Goal: Task Accomplishment & Management: Manage account settings

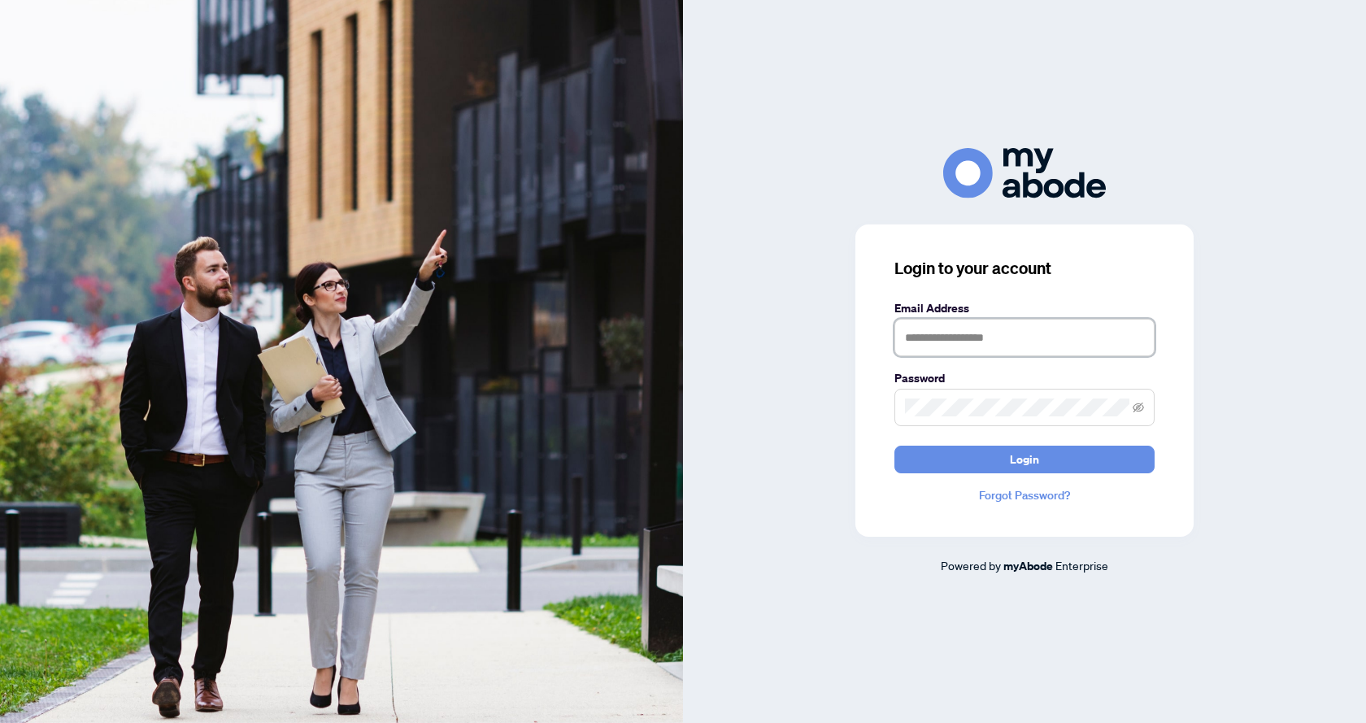
click at [1027, 337] on input "text" at bounding box center [1024, 337] width 260 height 37
type input "**********"
click at [1027, 458] on span "Login" at bounding box center [1024, 459] width 29 height 26
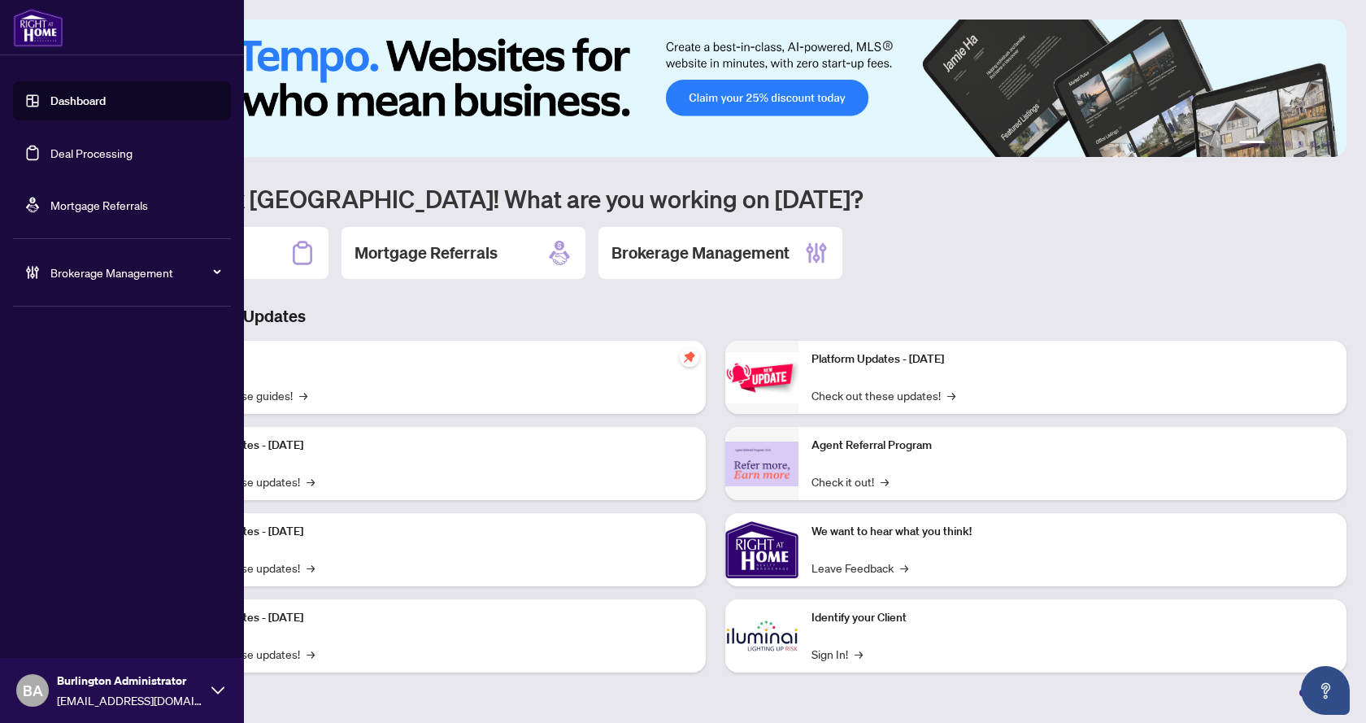
click at [61, 199] on link "Mortgage Referrals" at bounding box center [99, 205] width 98 height 15
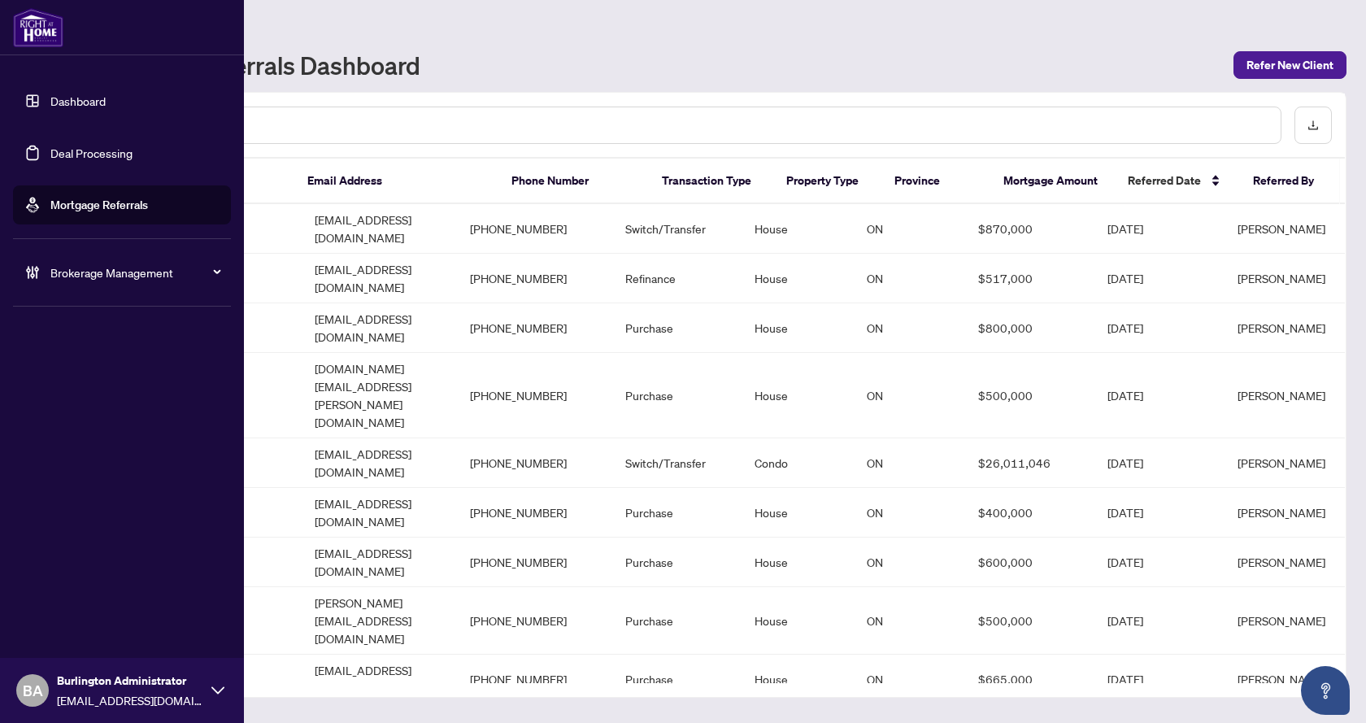
click at [83, 148] on link "Deal Processing" at bounding box center [91, 152] width 82 height 15
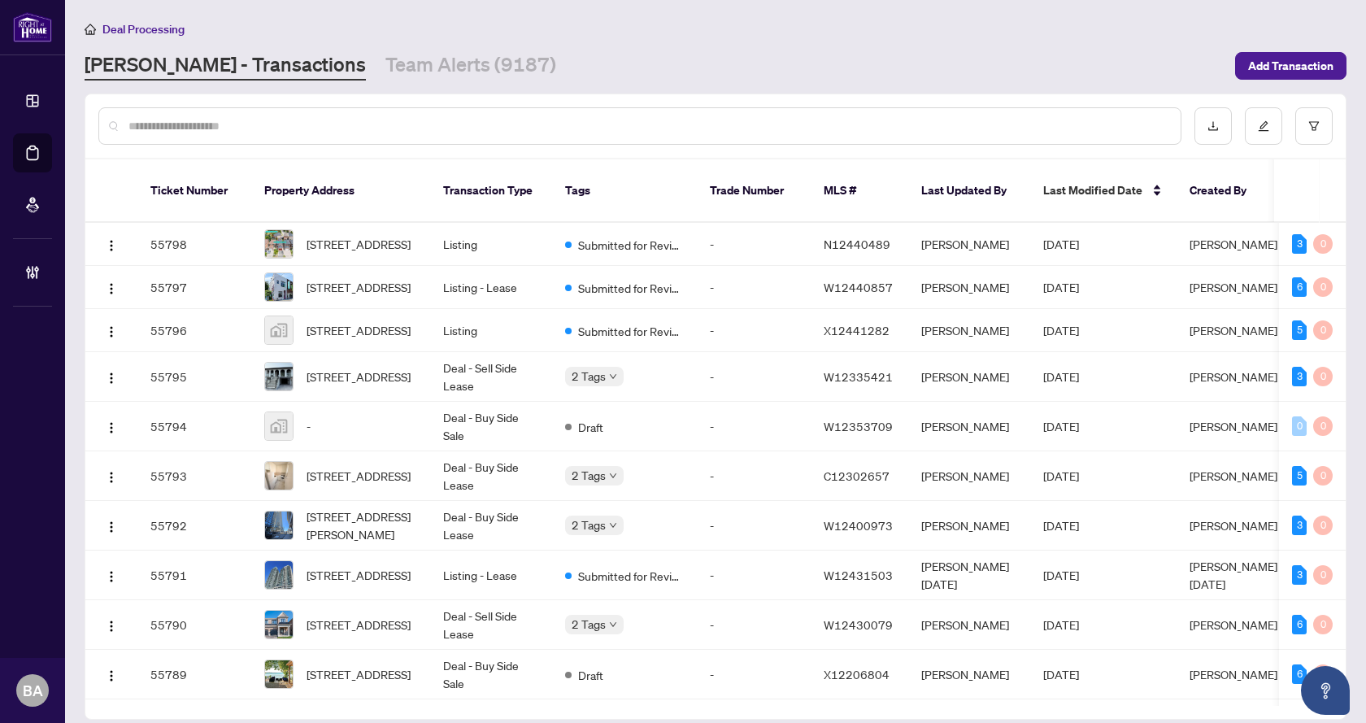
click at [334, 126] on input "text" at bounding box center [647, 126] width 1039 height 18
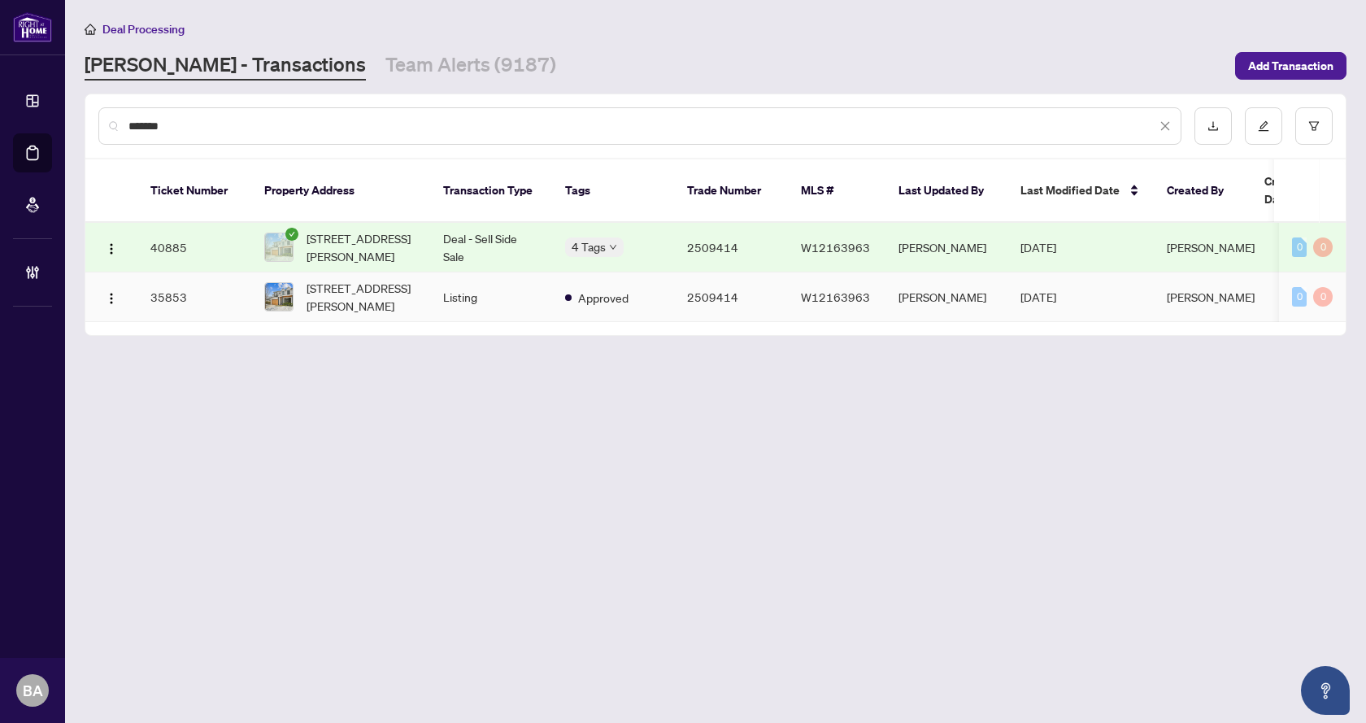
type input "*******"
click at [339, 229] on span "212 Watson Ave, Oakville, Ontario L6J 3V1, Canada" at bounding box center [361, 247] width 111 height 36
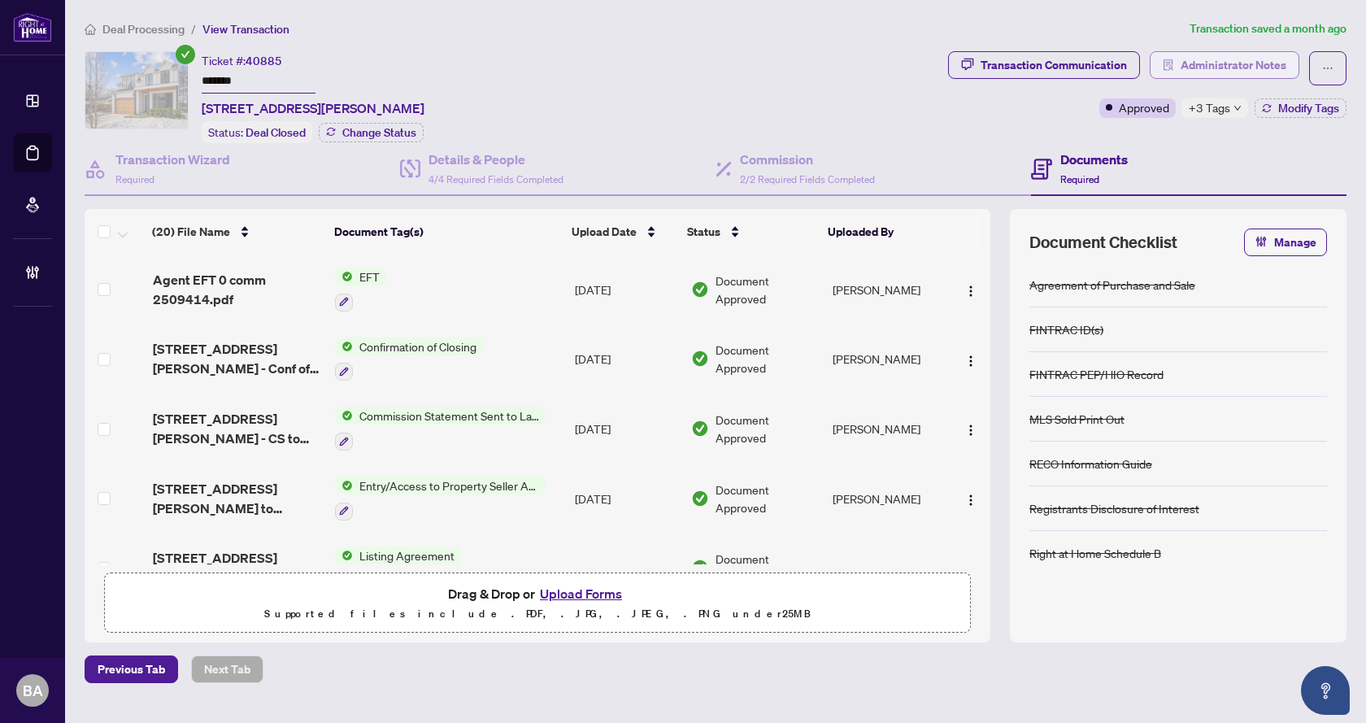
click at [1233, 62] on span "Administrator Notes" at bounding box center [1233, 65] width 106 height 26
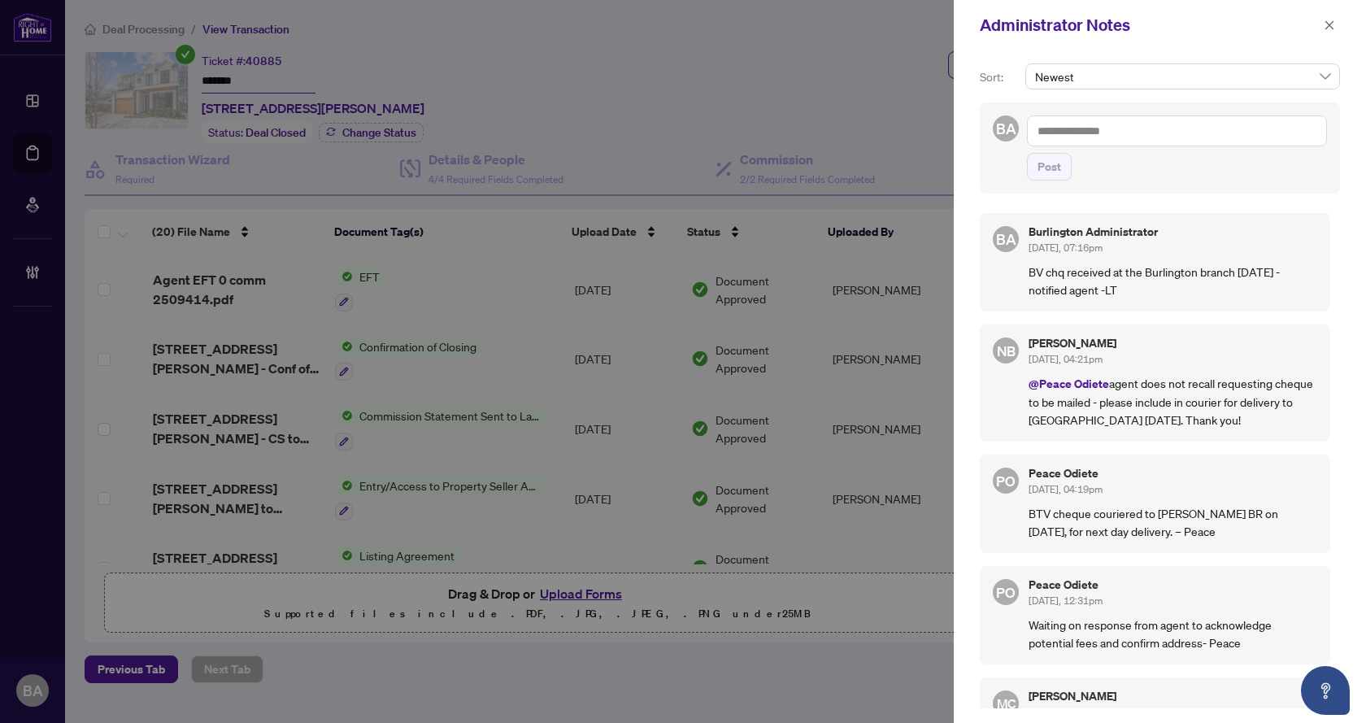
click at [1128, 137] on textarea at bounding box center [1177, 130] width 300 height 31
type textarea "**********"
click at [1064, 165] on button "Post" at bounding box center [1049, 167] width 45 height 28
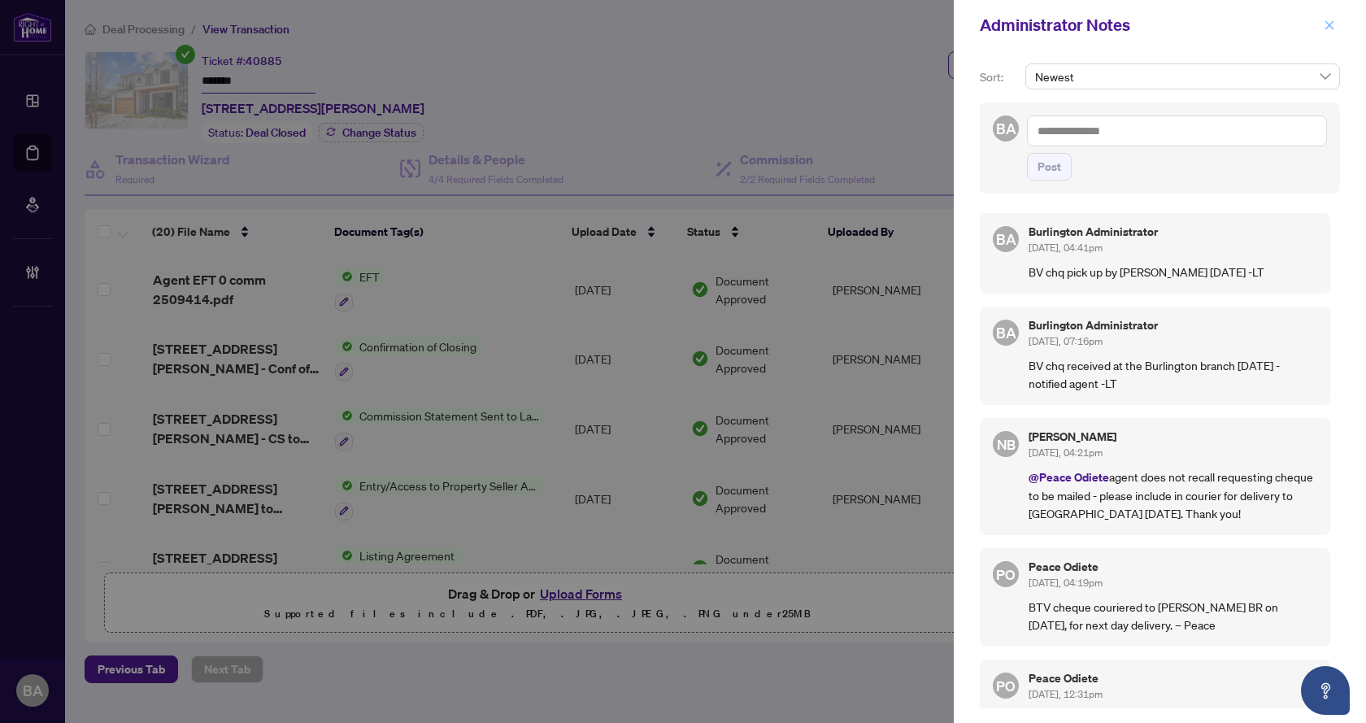
click at [1326, 24] on icon "close" at bounding box center [1328, 25] width 11 height 11
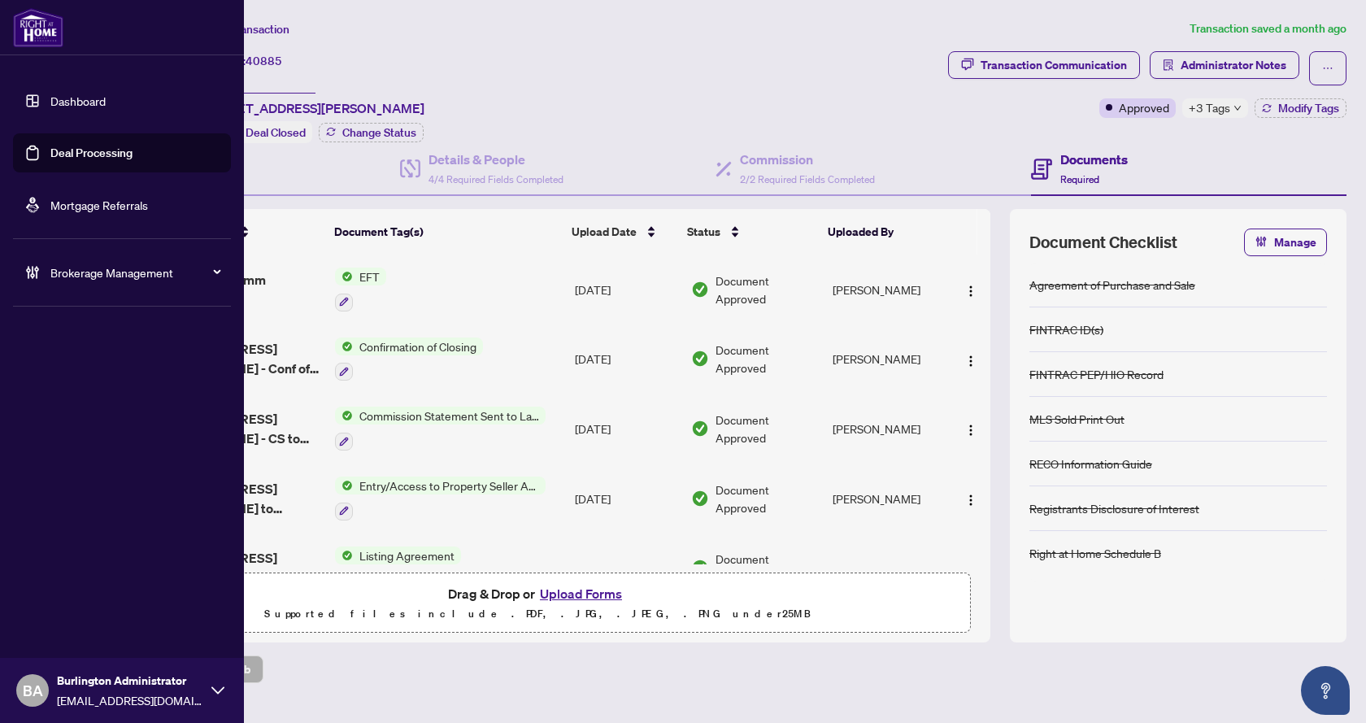
click at [87, 146] on link "Deal Processing" at bounding box center [91, 152] width 82 height 15
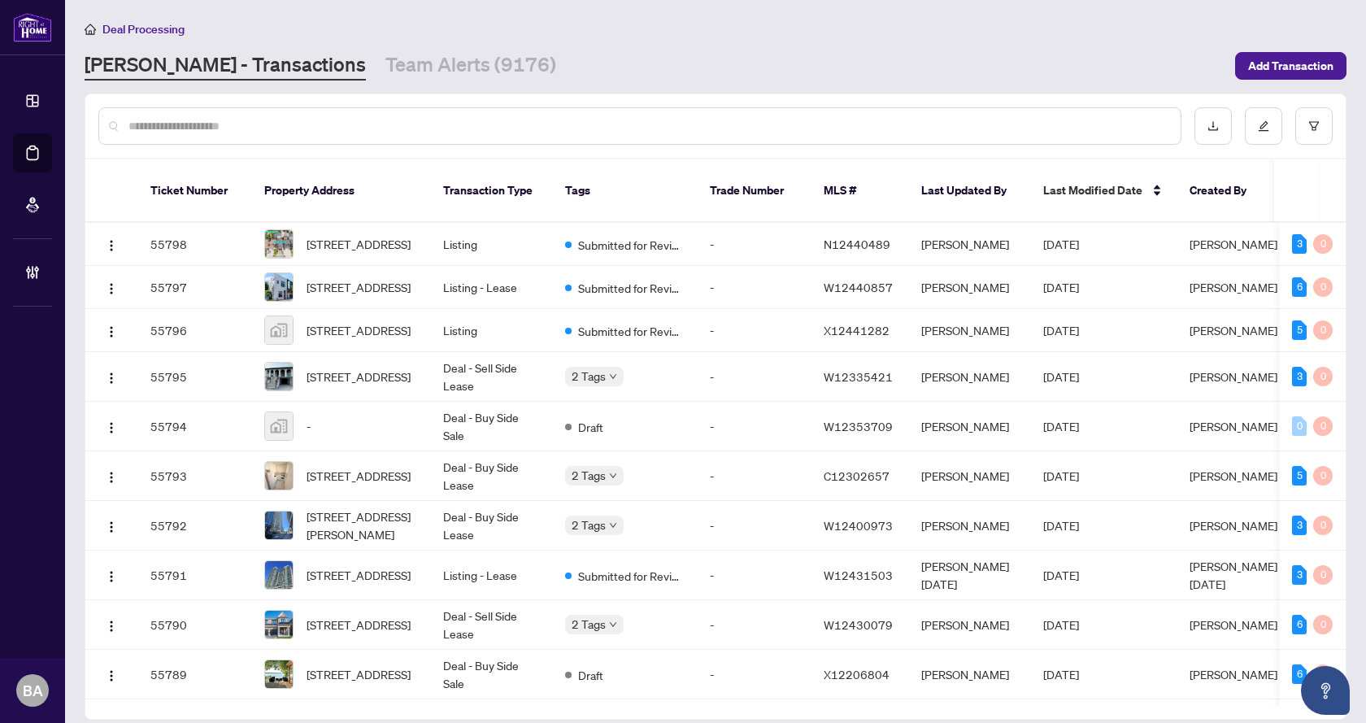
click at [460, 123] on input "text" at bounding box center [647, 126] width 1039 height 18
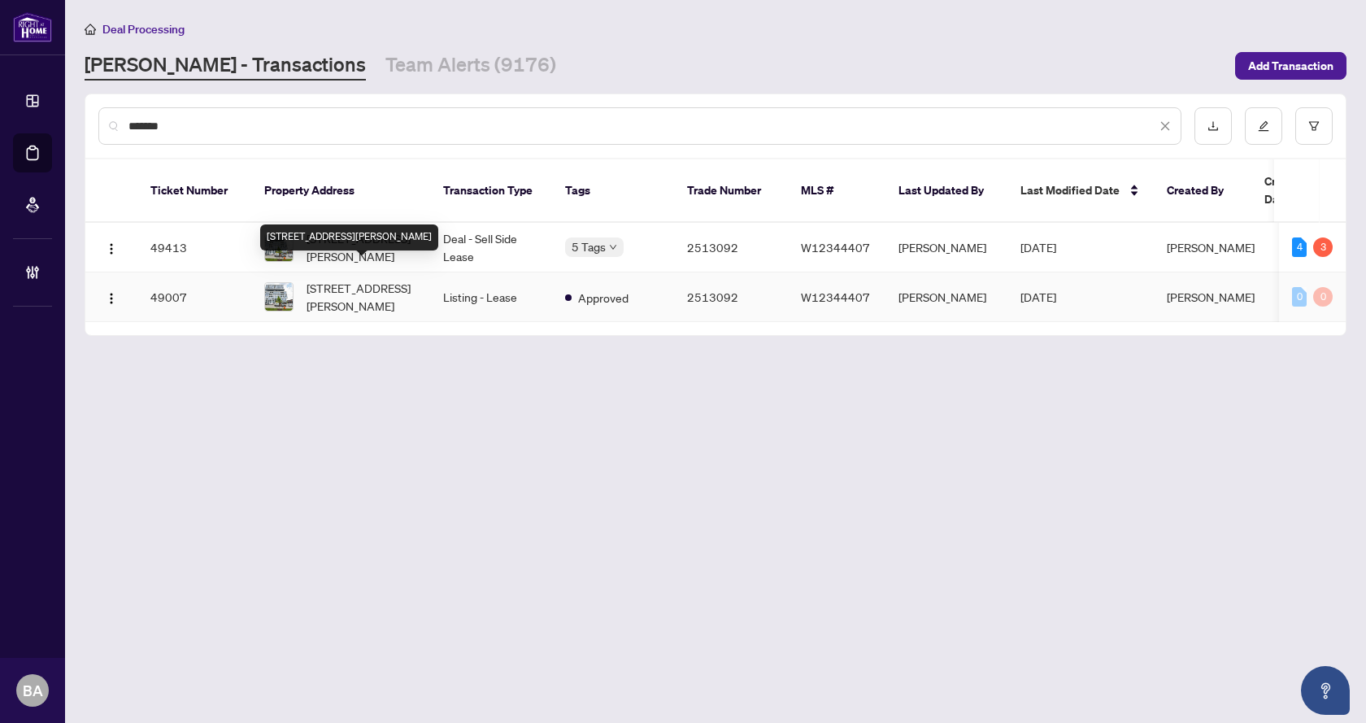
type input "*******"
click at [363, 233] on div "311-1063 Douglas McCurdy Common, Mississauga, Ontario L5L 3H9, Canada" at bounding box center [349, 237] width 178 height 26
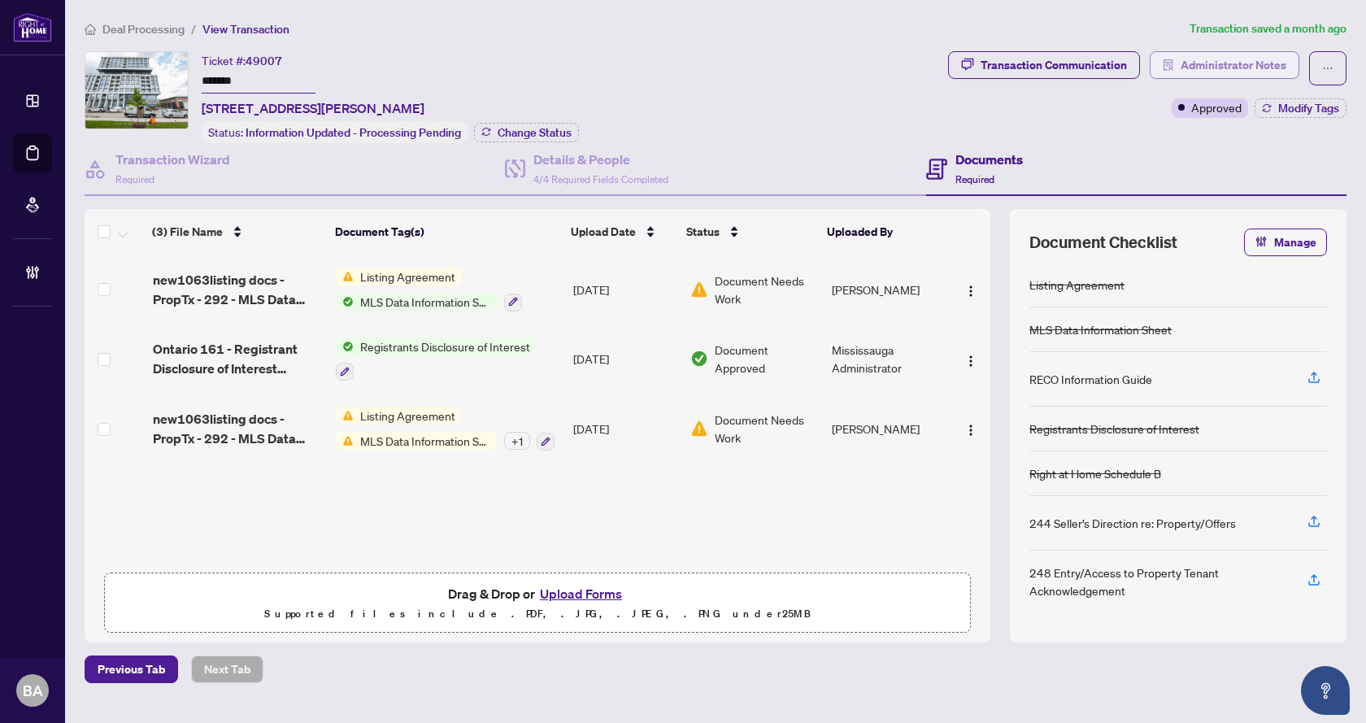
click at [1203, 72] on span "Administrator Notes" at bounding box center [1233, 65] width 106 height 26
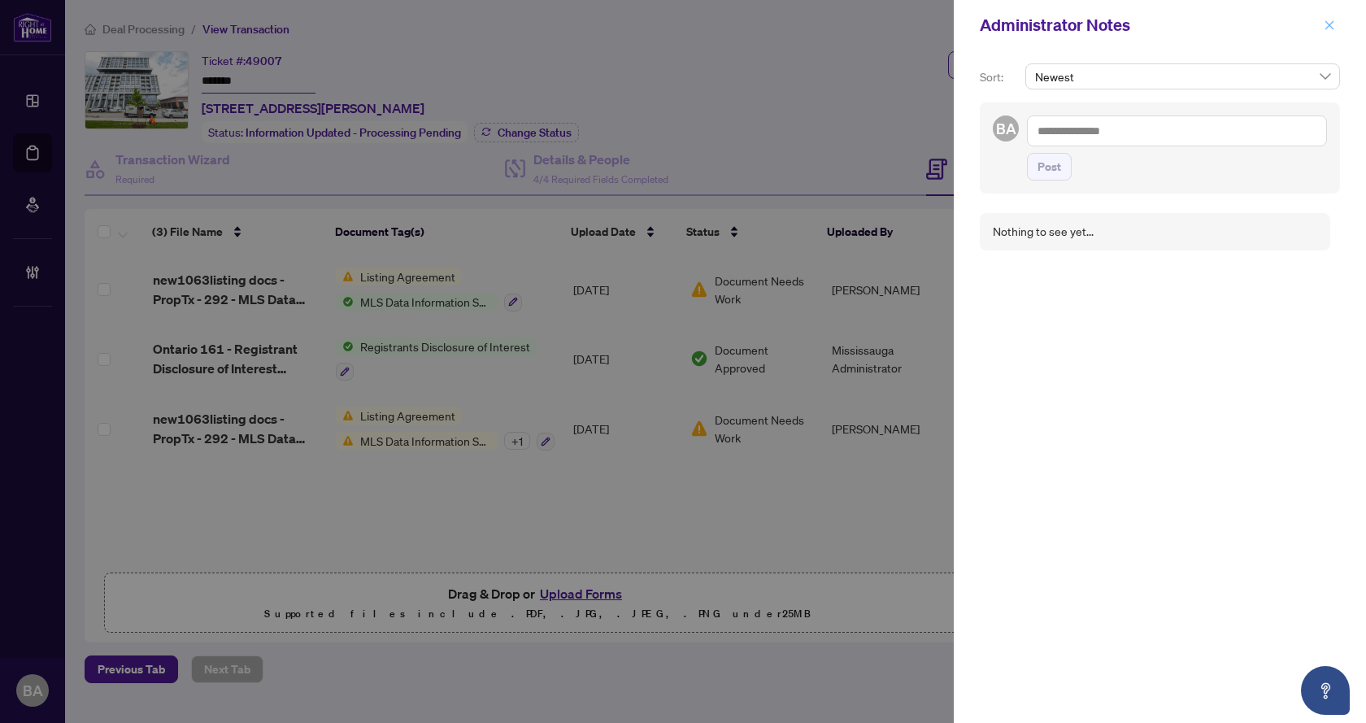
click at [1327, 28] on icon "close" at bounding box center [1328, 25] width 11 height 11
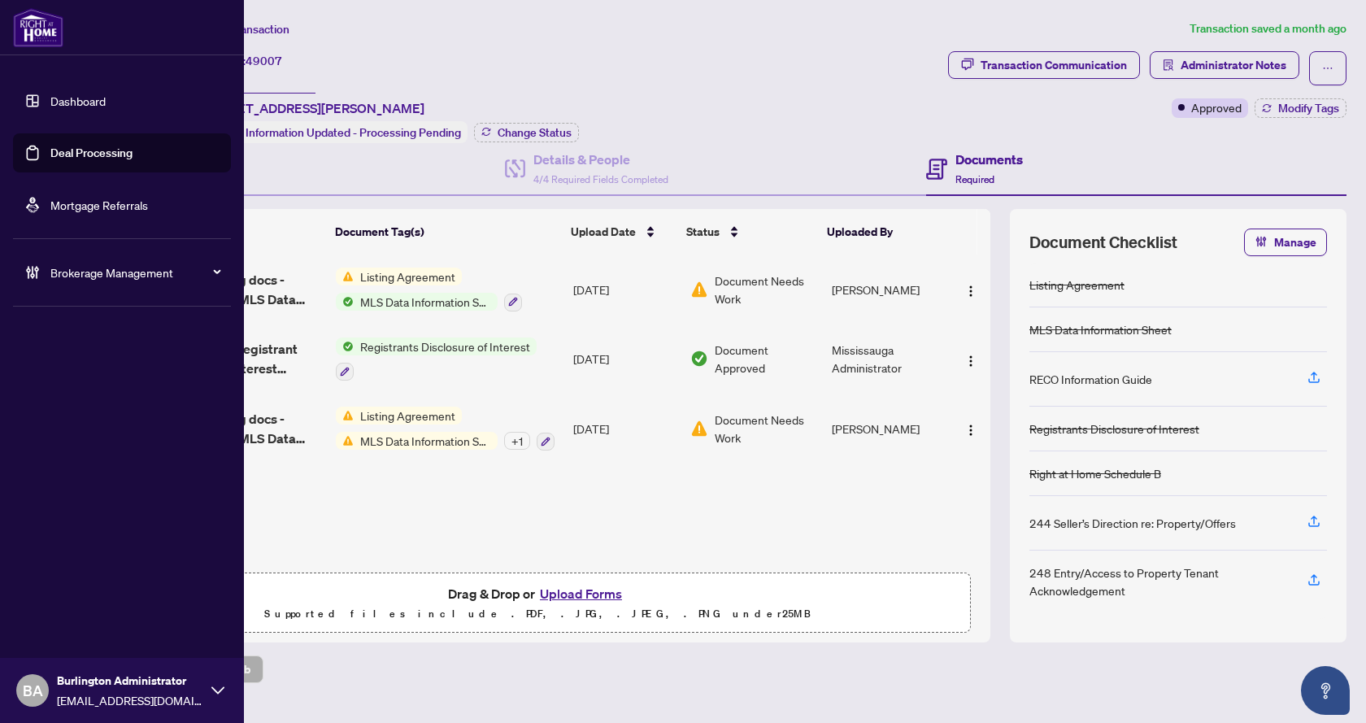
click at [68, 148] on link "Deal Processing" at bounding box center [91, 152] width 82 height 15
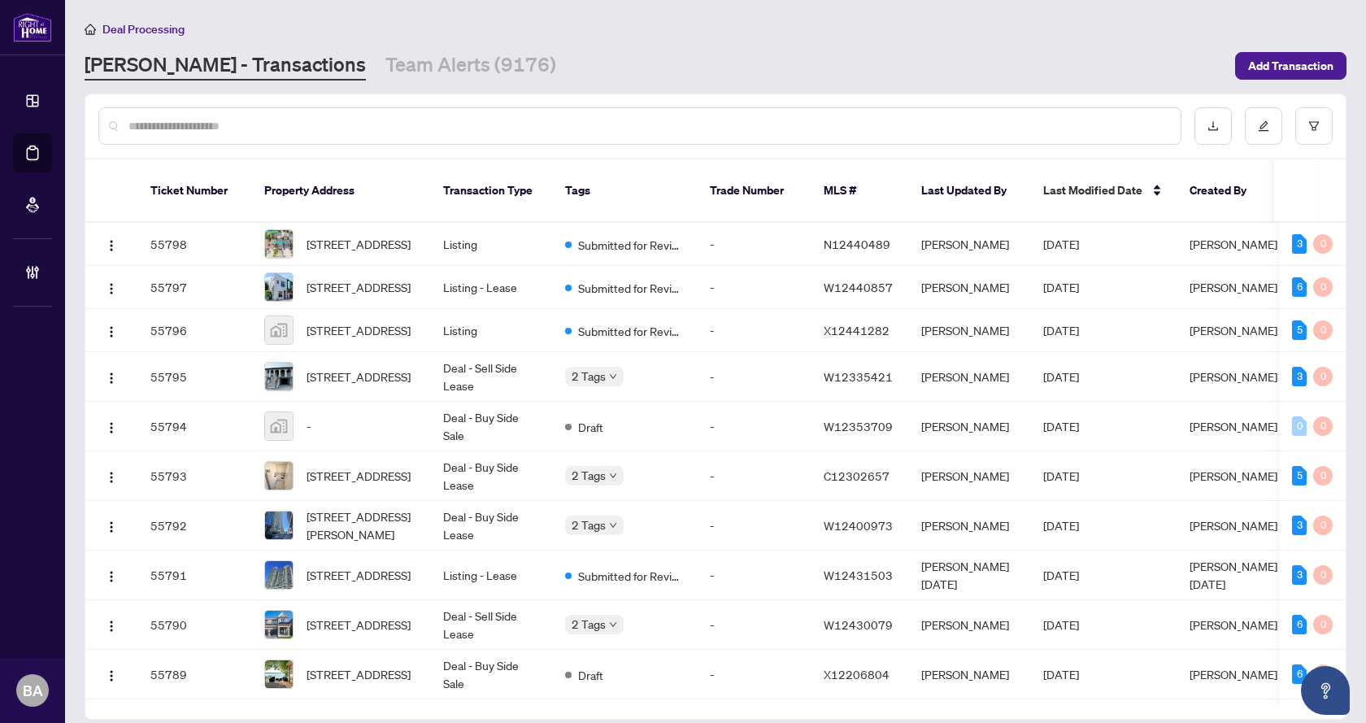
click at [358, 129] on input "text" at bounding box center [647, 126] width 1039 height 18
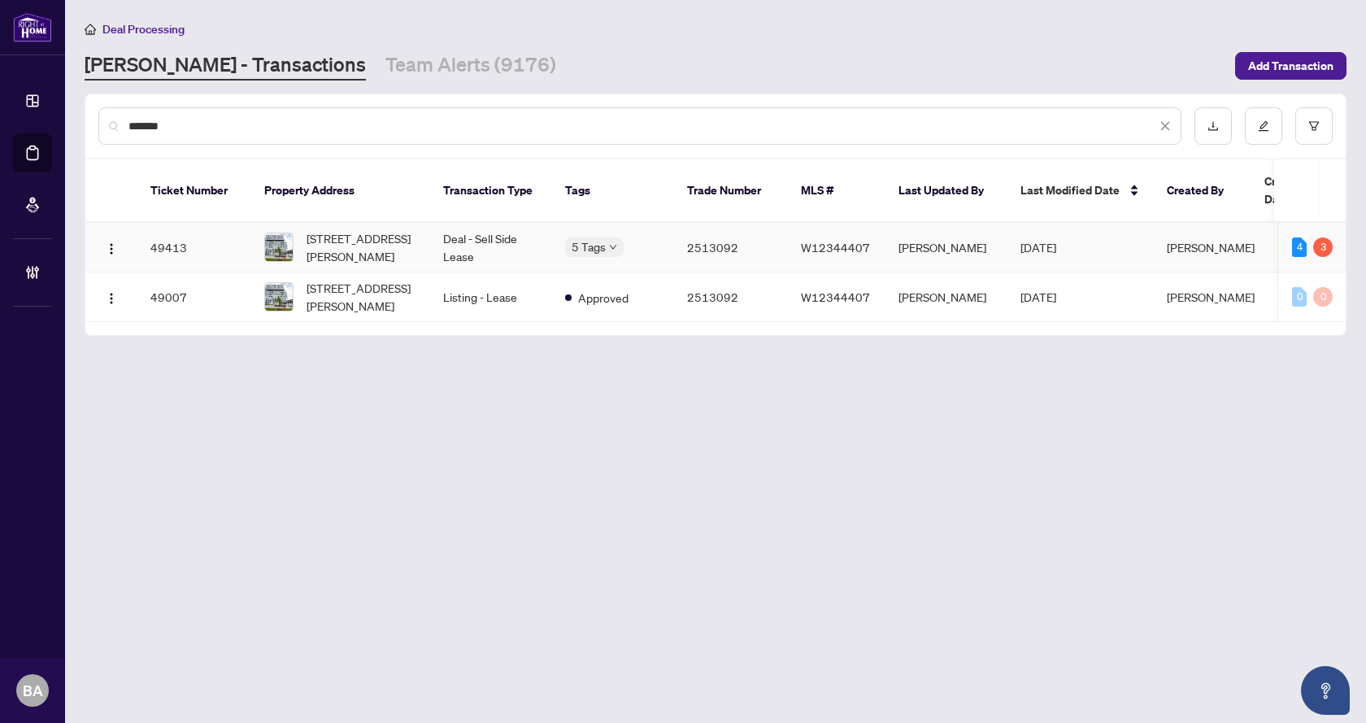
type input "*******"
click at [502, 223] on td "Deal - Sell Side Lease" at bounding box center [491, 248] width 122 height 50
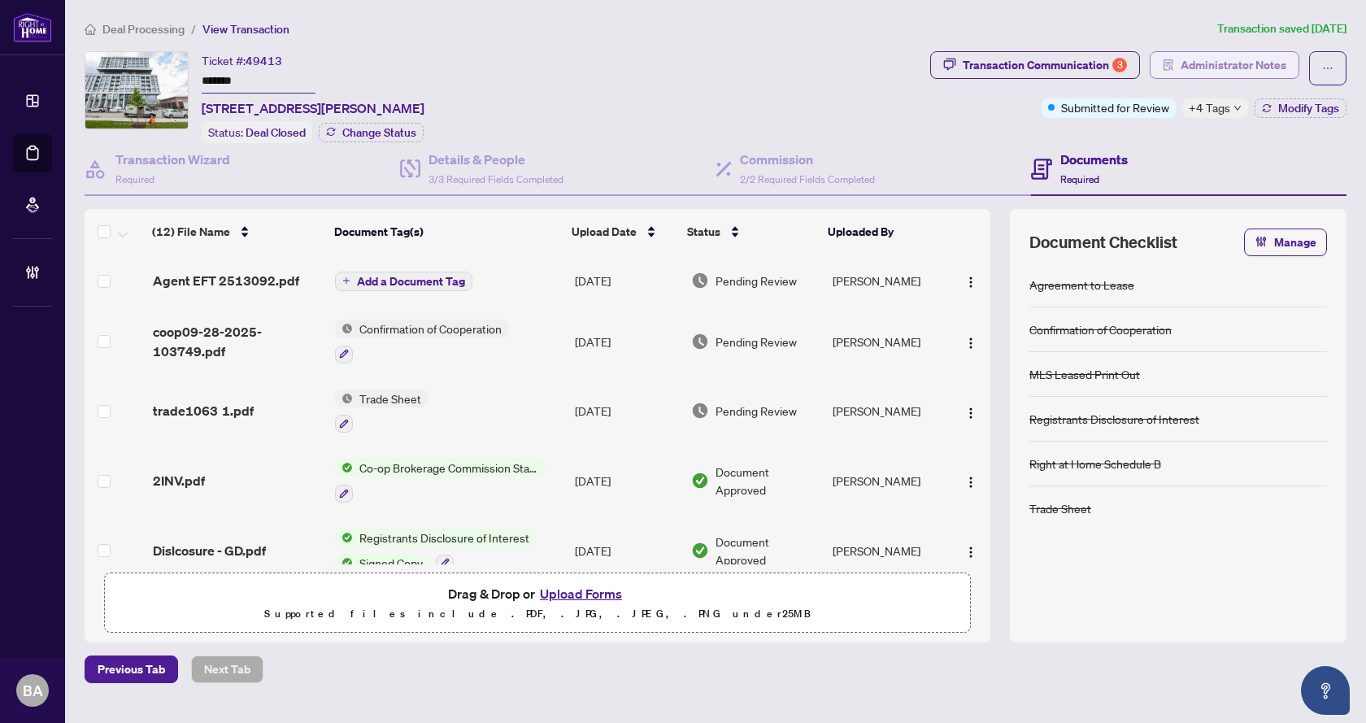
click at [1244, 65] on span "Administrator Notes" at bounding box center [1233, 65] width 106 height 26
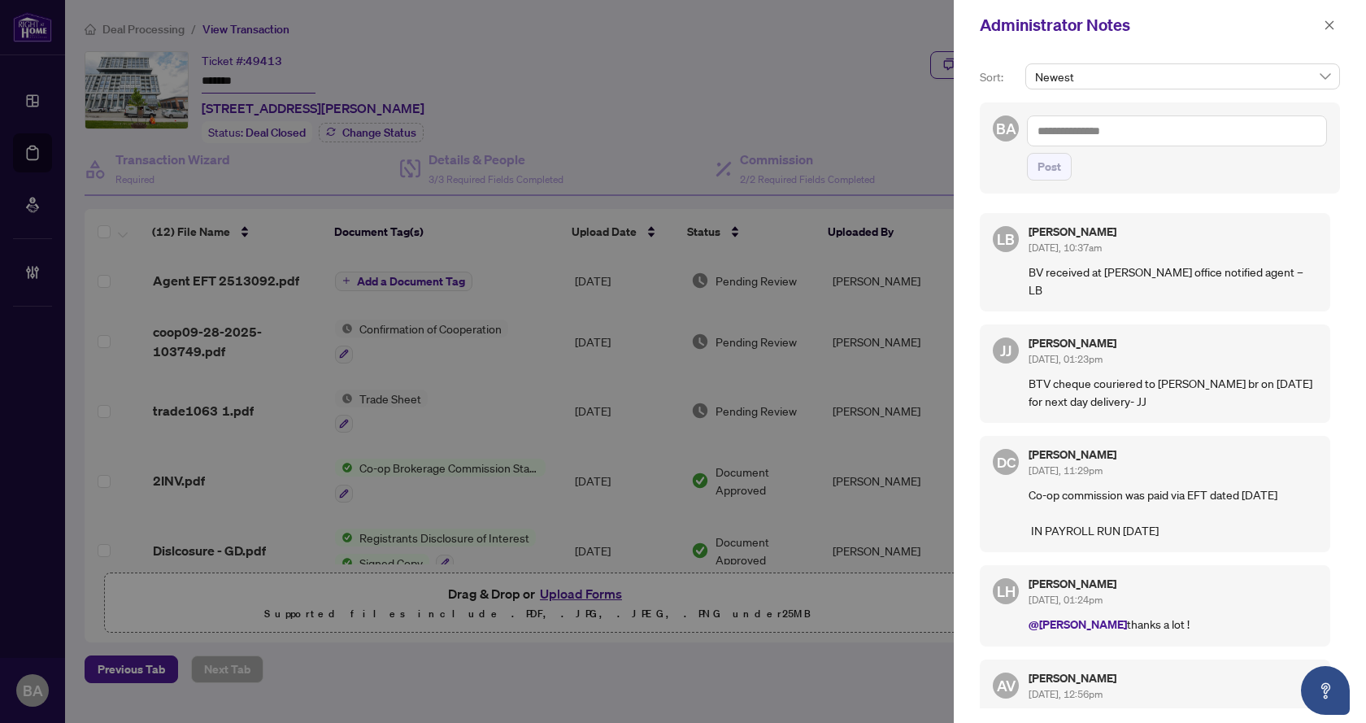
drag, startPoint x: 1063, startPoint y: 125, endPoint x: 1079, endPoint y: 144, distance: 24.8
click at [1064, 125] on textarea at bounding box center [1177, 130] width 300 height 31
type textarea "**********"
click at [1036, 162] on button "Post" at bounding box center [1049, 167] width 45 height 28
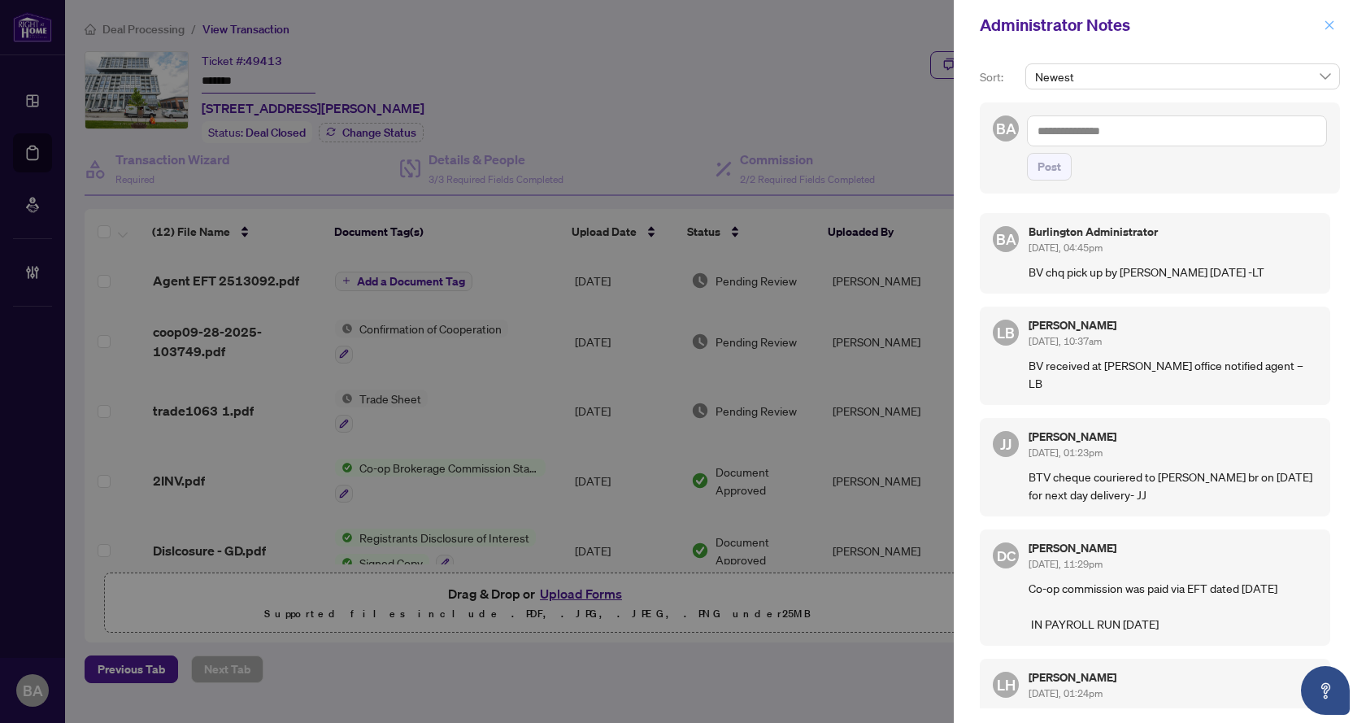
click at [1332, 19] on span "button" at bounding box center [1328, 25] width 11 height 26
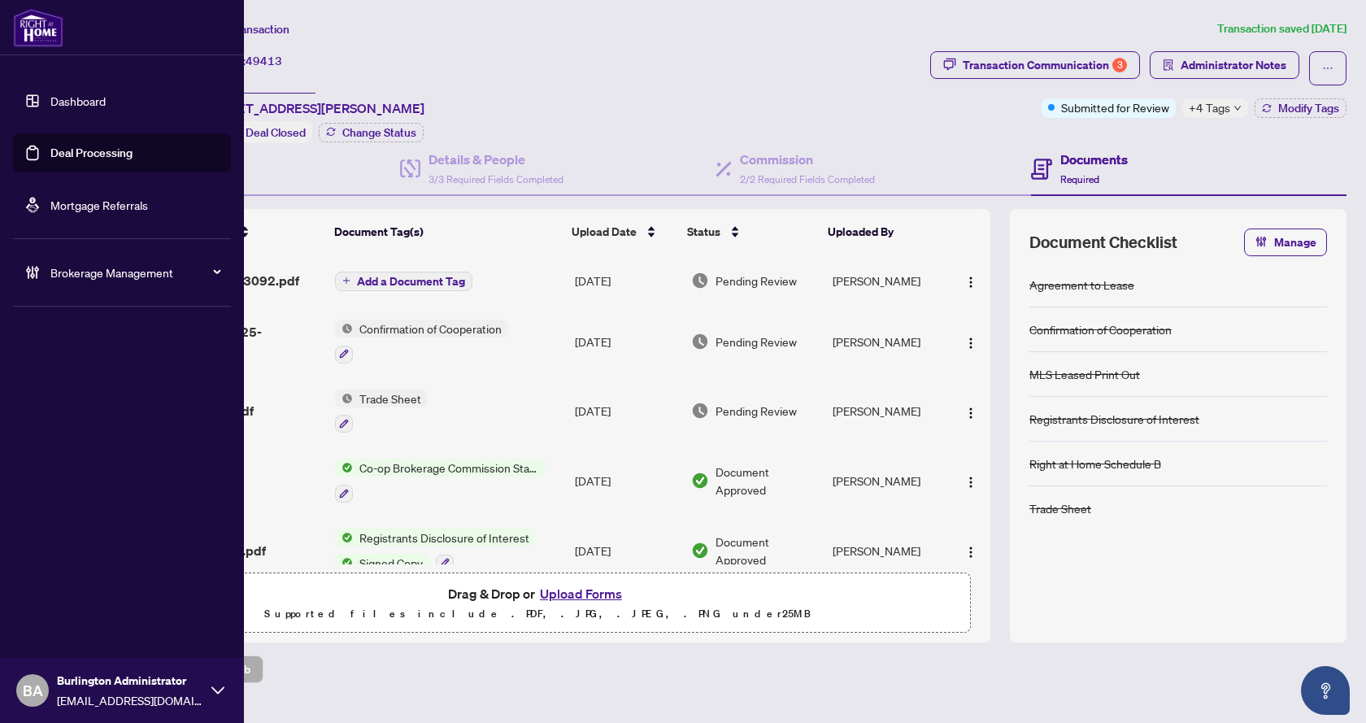
click at [94, 157] on link "Deal Processing" at bounding box center [91, 152] width 82 height 15
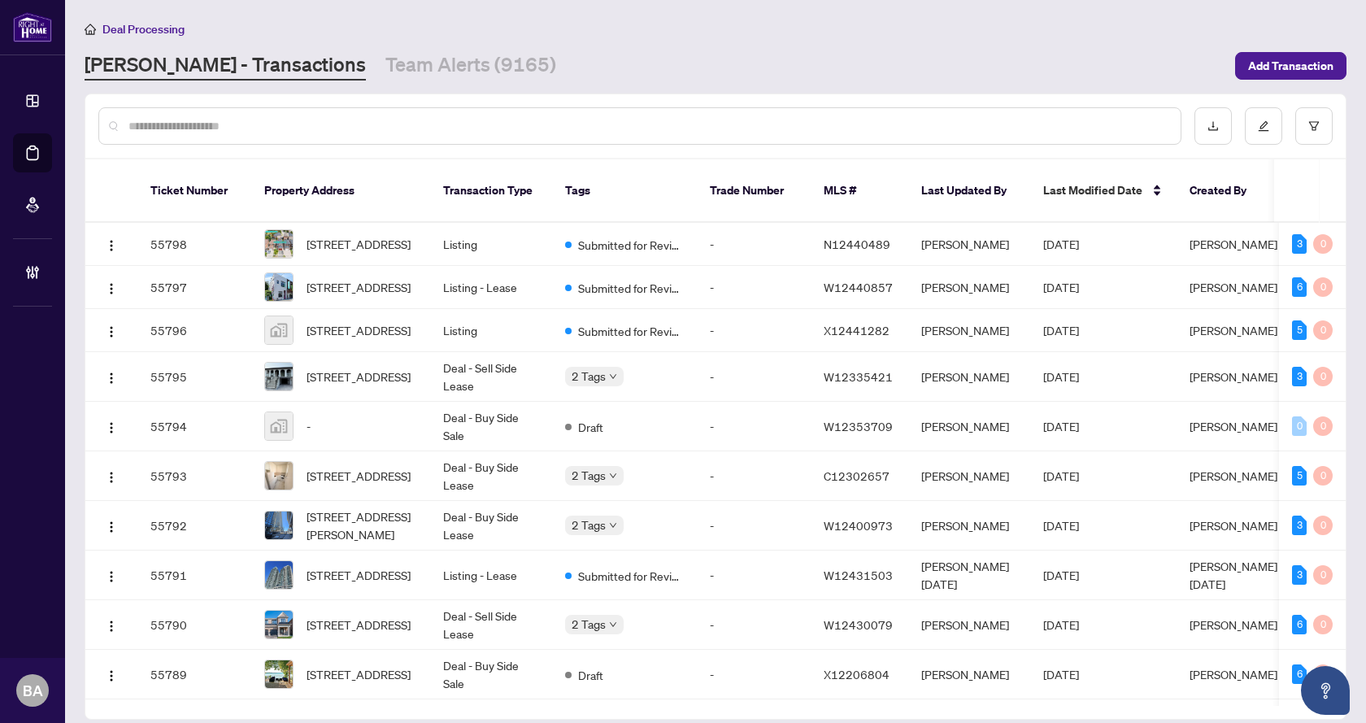
click at [436, 136] on div at bounding box center [639, 125] width 1083 height 37
click at [467, 131] on input "text" at bounding box center [647, 126] width 1039 height 18
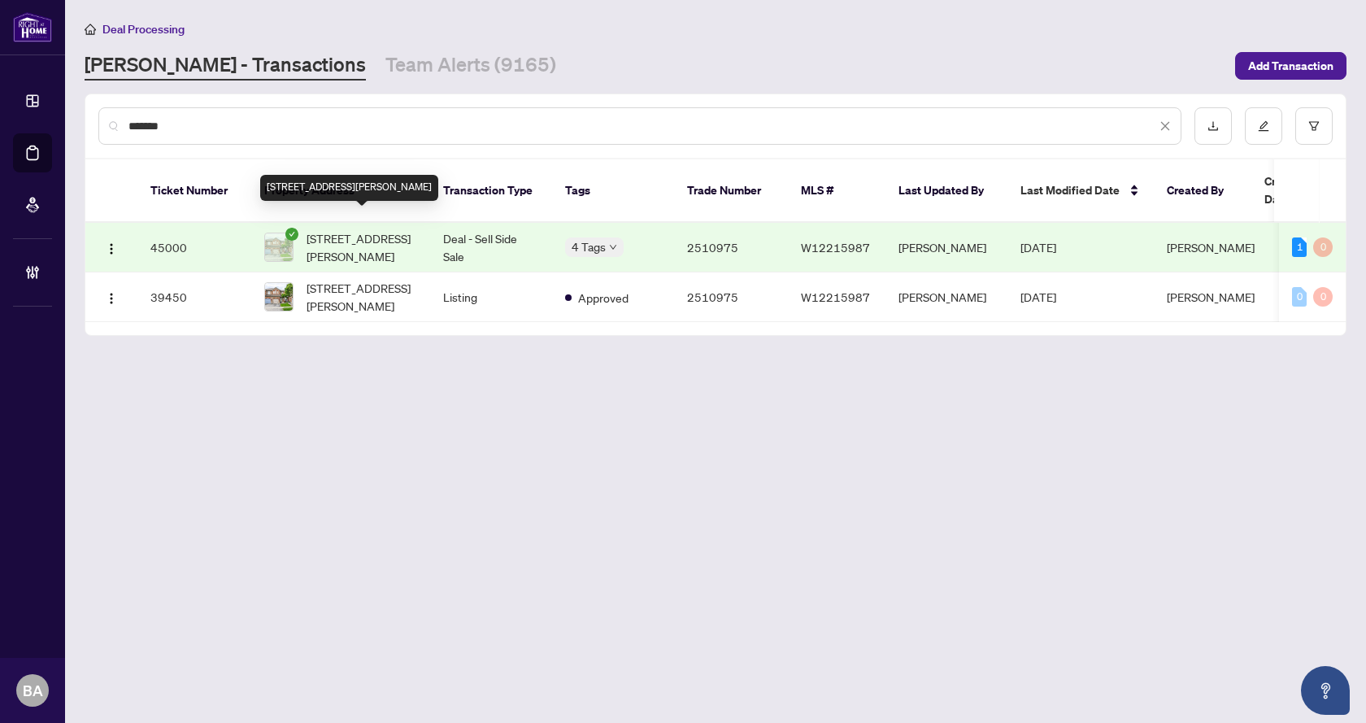
type input "*******"
click at [354, 229] on span "4020 Berton Ave, Burlington, Ontario L7M 4M6, Canada" at bounding box center [361, 247] width 111 height 36
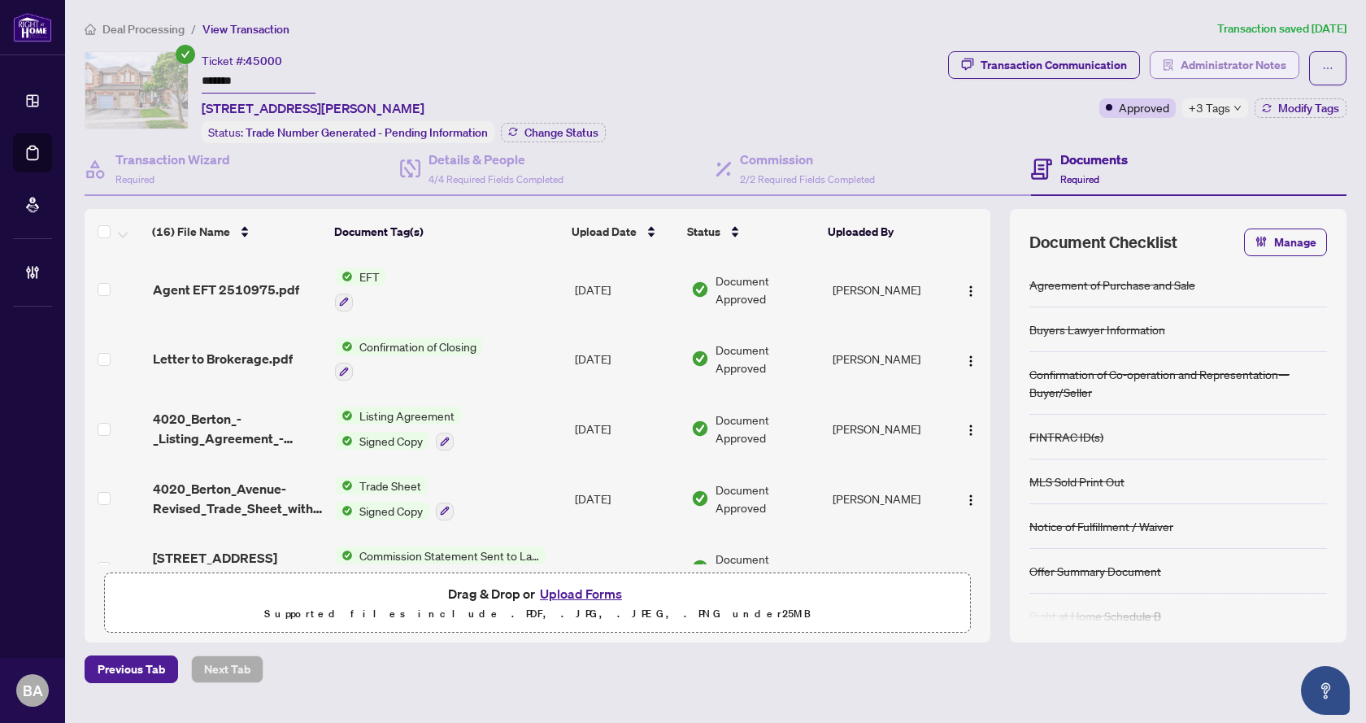
click at [1238, 63] on span "Administrator Notes" at bounding box center [1233, 65] width 106 height 26
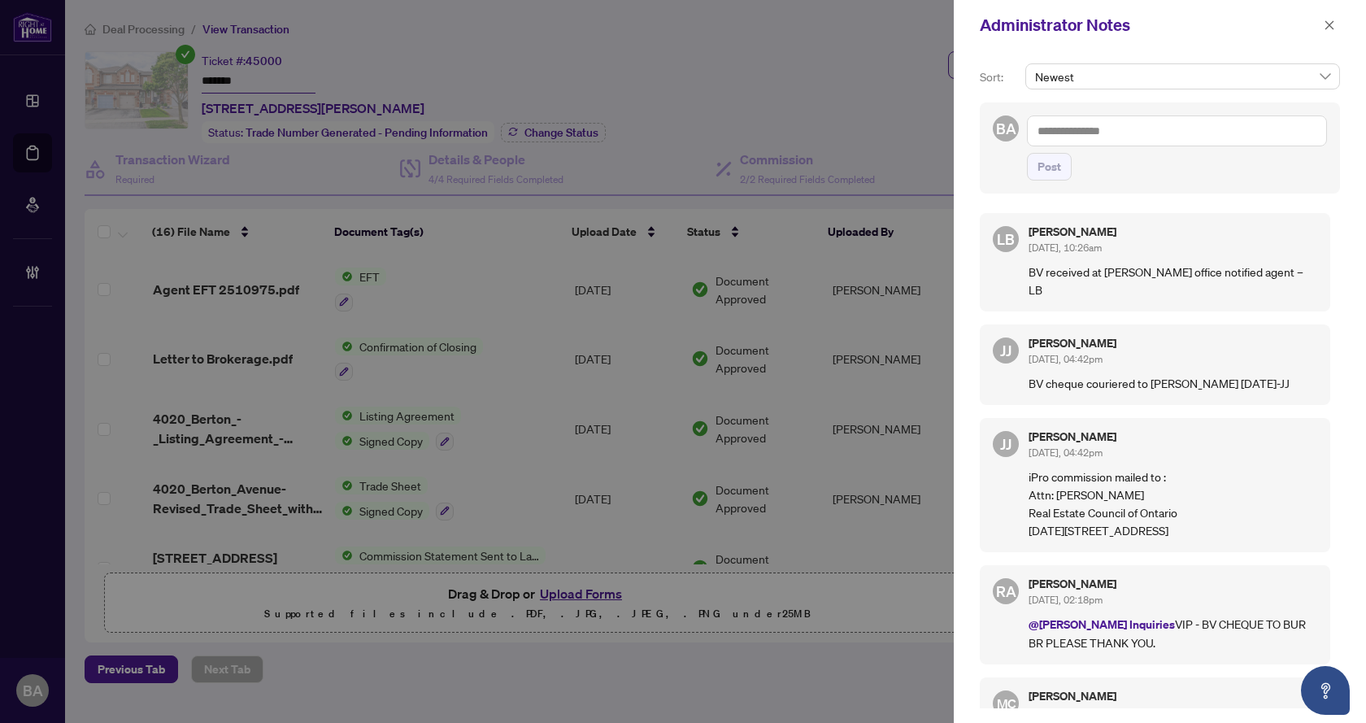
click at [1156, 142] on textarea at bounding box center [1177, 130] width 300 height 31
type textarea "**********"
click at [1049, 164] on span "Post" at bounding box center [1049, 167] width 24 height 26
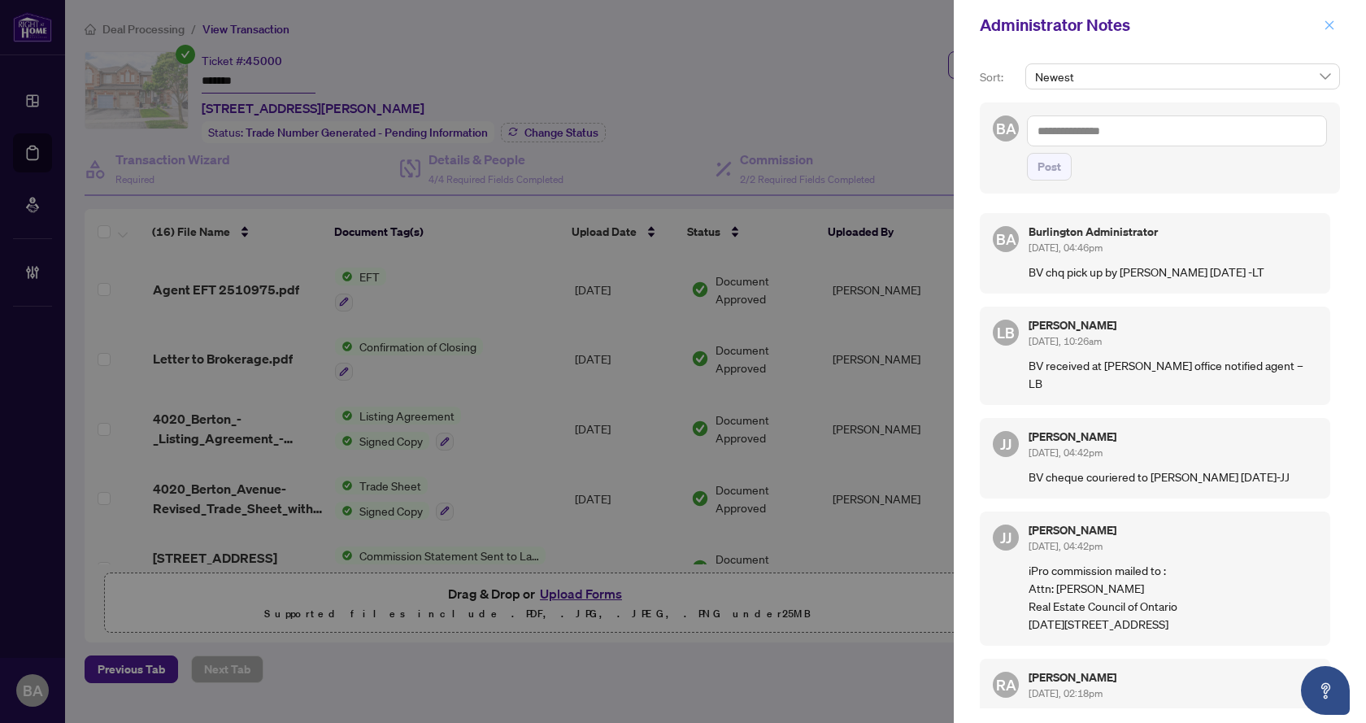
click at [1324, 28] on icon "close" at bounding box center [1328, 25] width 11 height 11
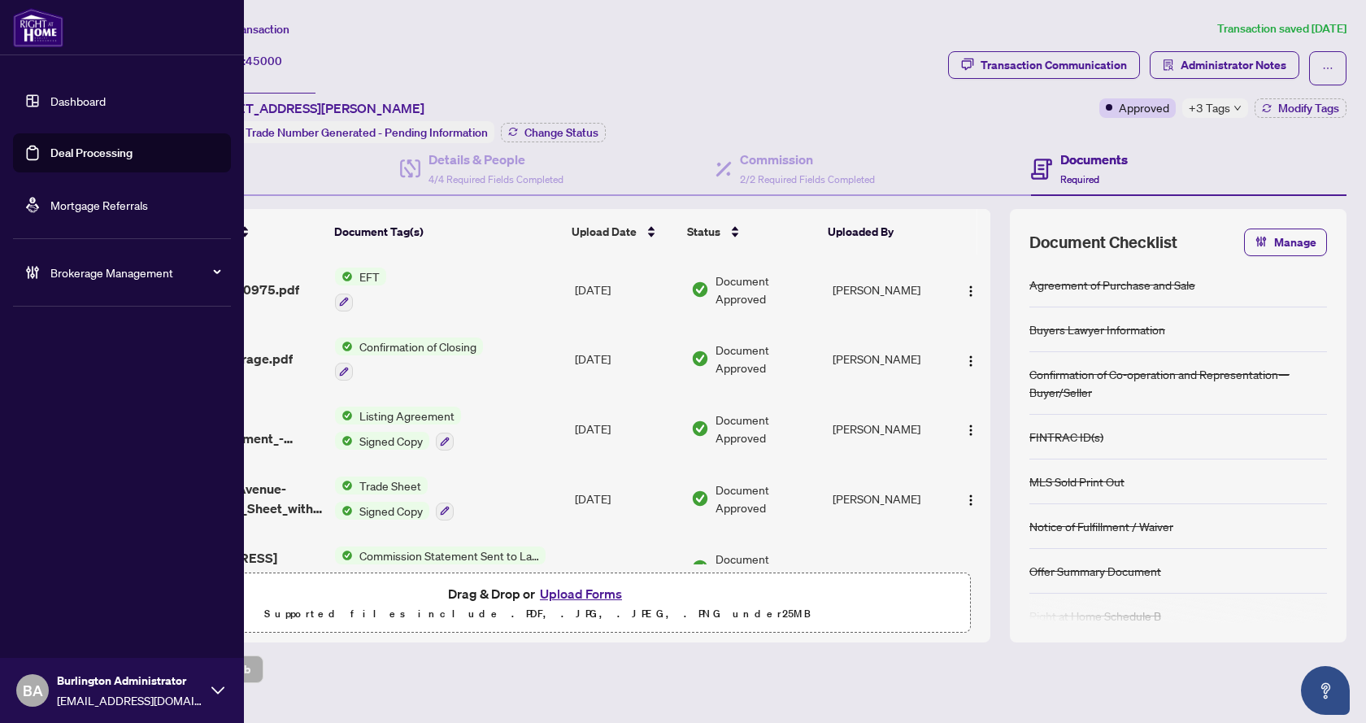
click at [95, 152] on link "Deal Processing" at bounding box center [91, 152] width 82 height 15
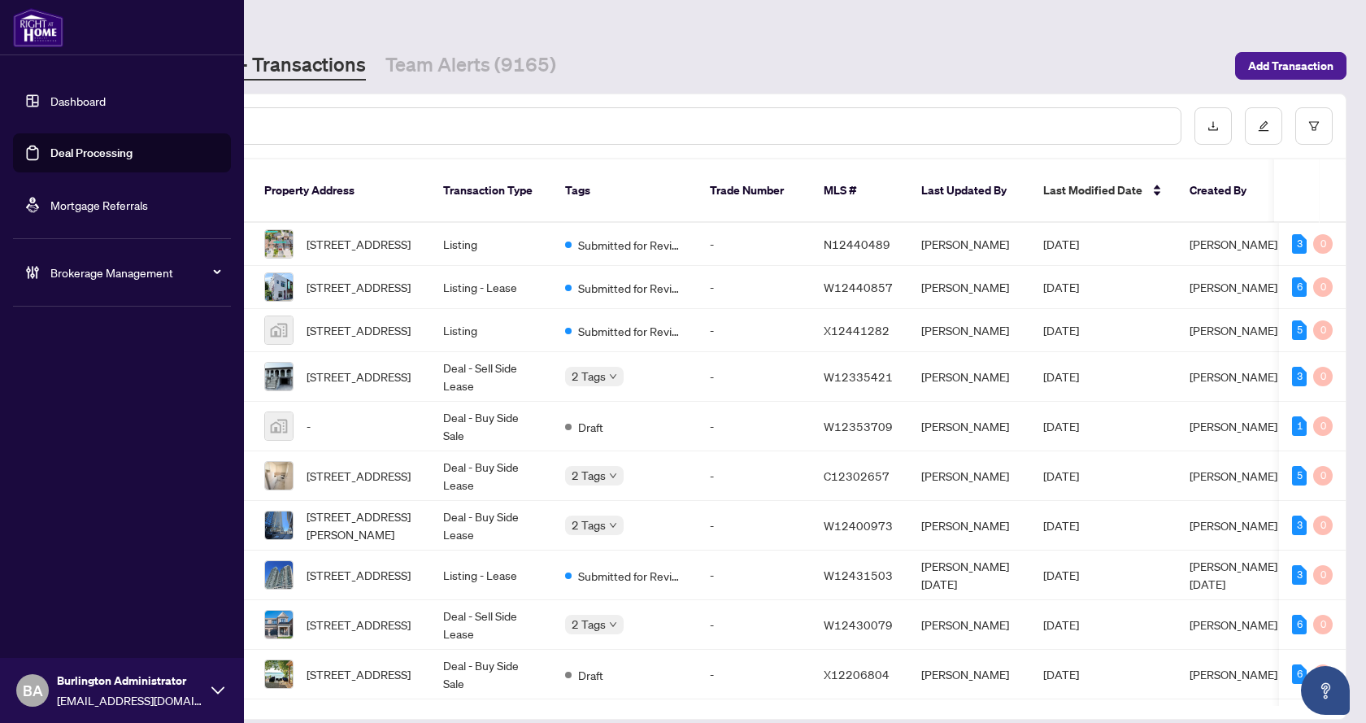
drag, startPoint x: 88, startPoint y: 154, endPoint x: 115, endPoint y: 152, distance: 27.7
click at [87, 154] on link "Deal Processing" at bounding box center [91, 152] width 82 height 15
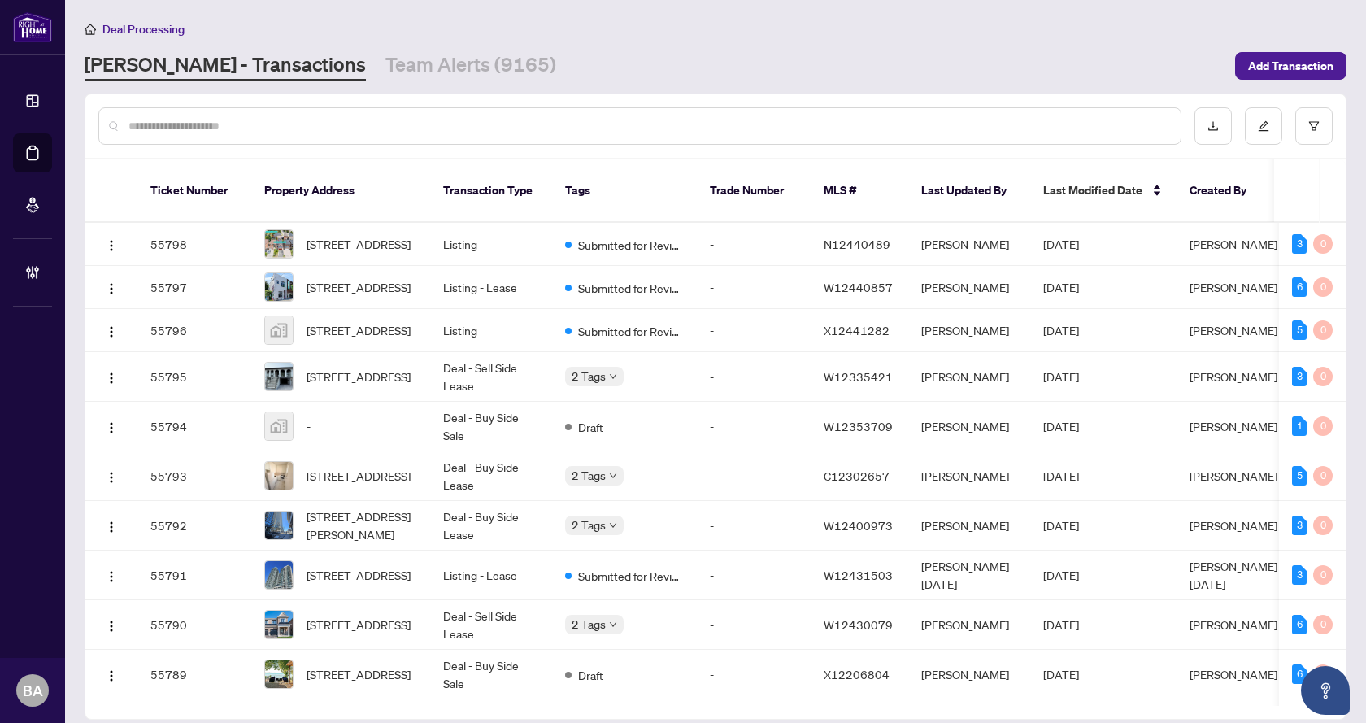
click at [285, 124] on input "text" at bounding box center [647, 126] width 1039 height 18
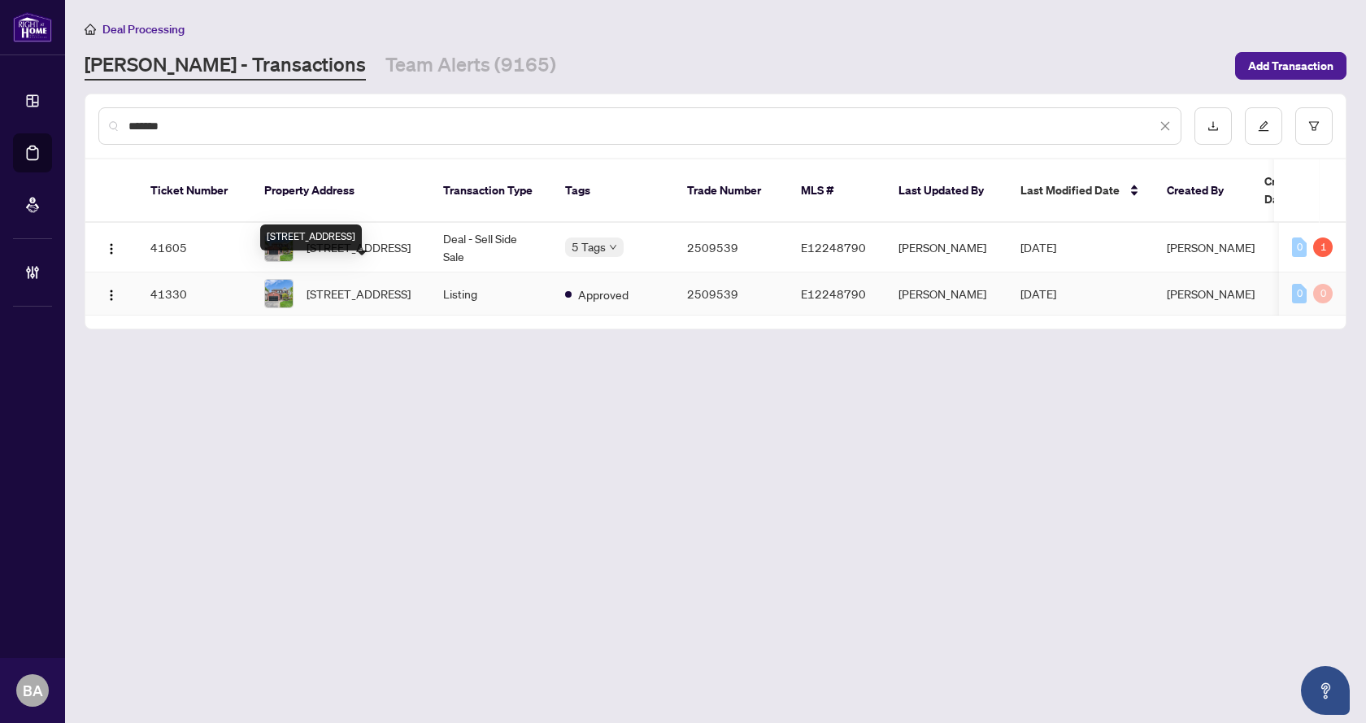
type input "*******"
click at [362, 224] on div "10 Ennisclare Pl, Whitby, Ontario L1R 1R9, Canada" at bounding box center [311, 237] width 102 height 26
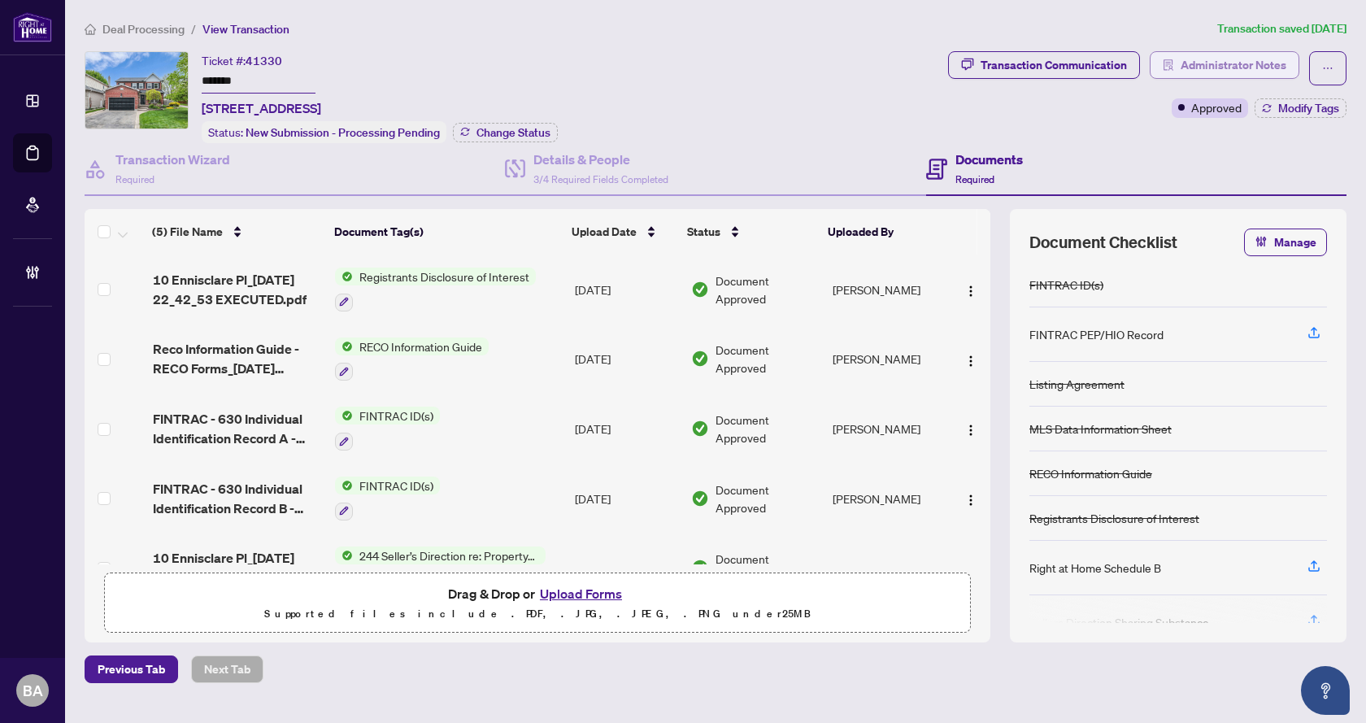
click at [1218, 65] on span "Administrator Notes" at bounding box center [1233, 65] width 106 height 26
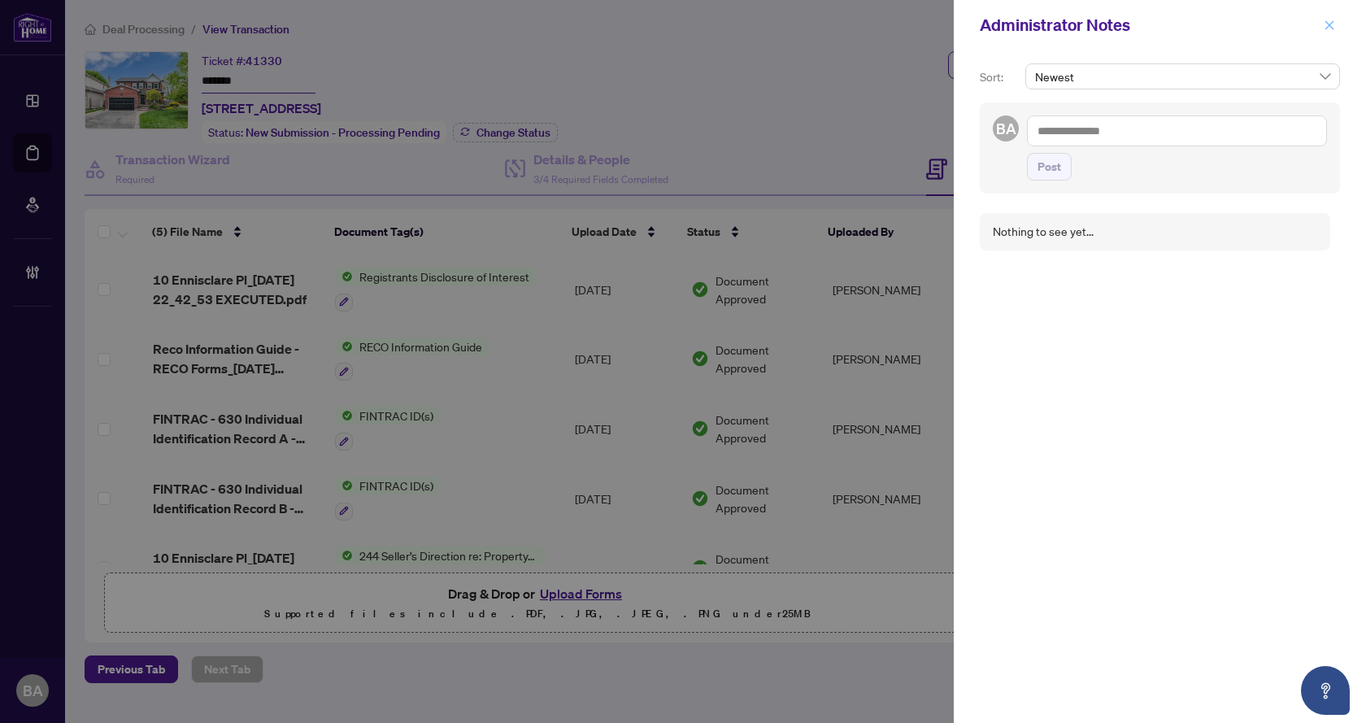
click at [1327, 26] on icon "close" at bounding box center [1328, 25] width 11 height 11
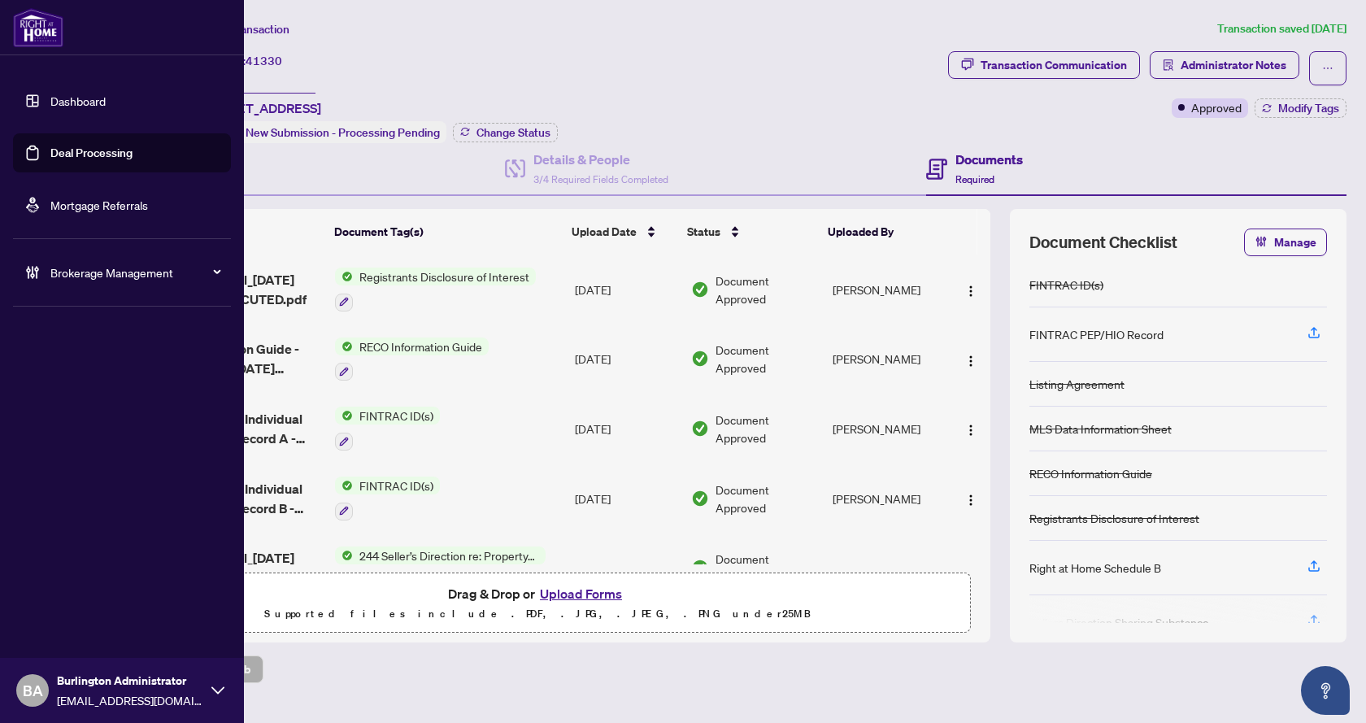
click at [81, 145] on link "Deal Processing" at bounding box center [91, 152] width 82 height 15
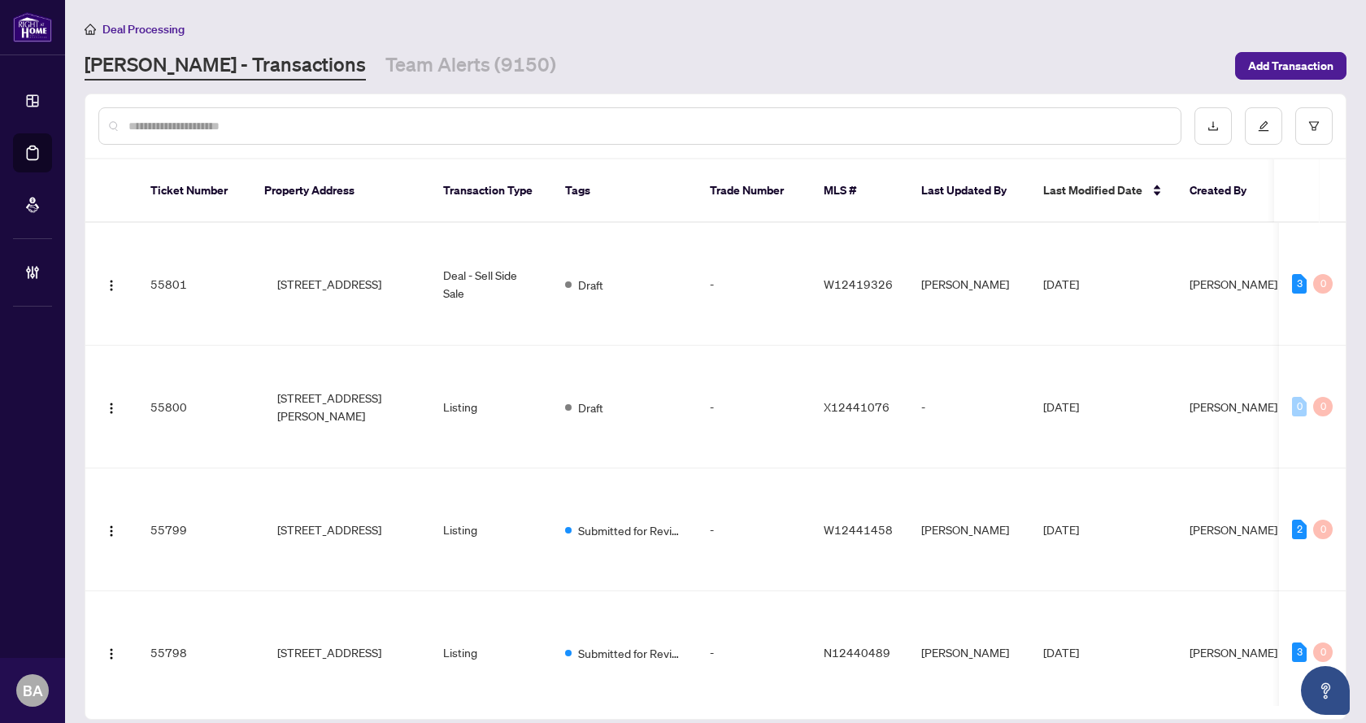
click at [401, 128] on input "text" at bounding box center [647, 126] width 1039 height 18
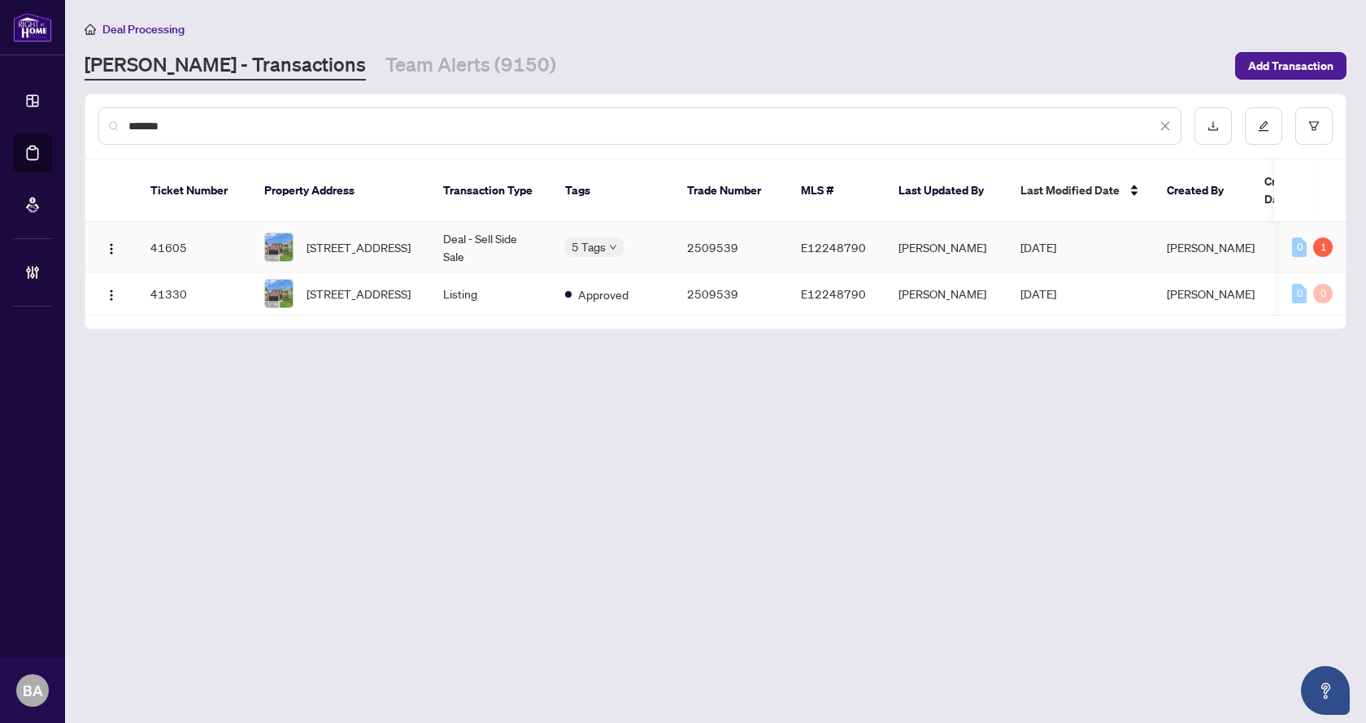
type input "*******"
click at [372, 244] on span "10 Ennisclare Pl, Whitby, Ontario L1R 1R9, Canada" at bounding box center [358, 247] width 104 height 18
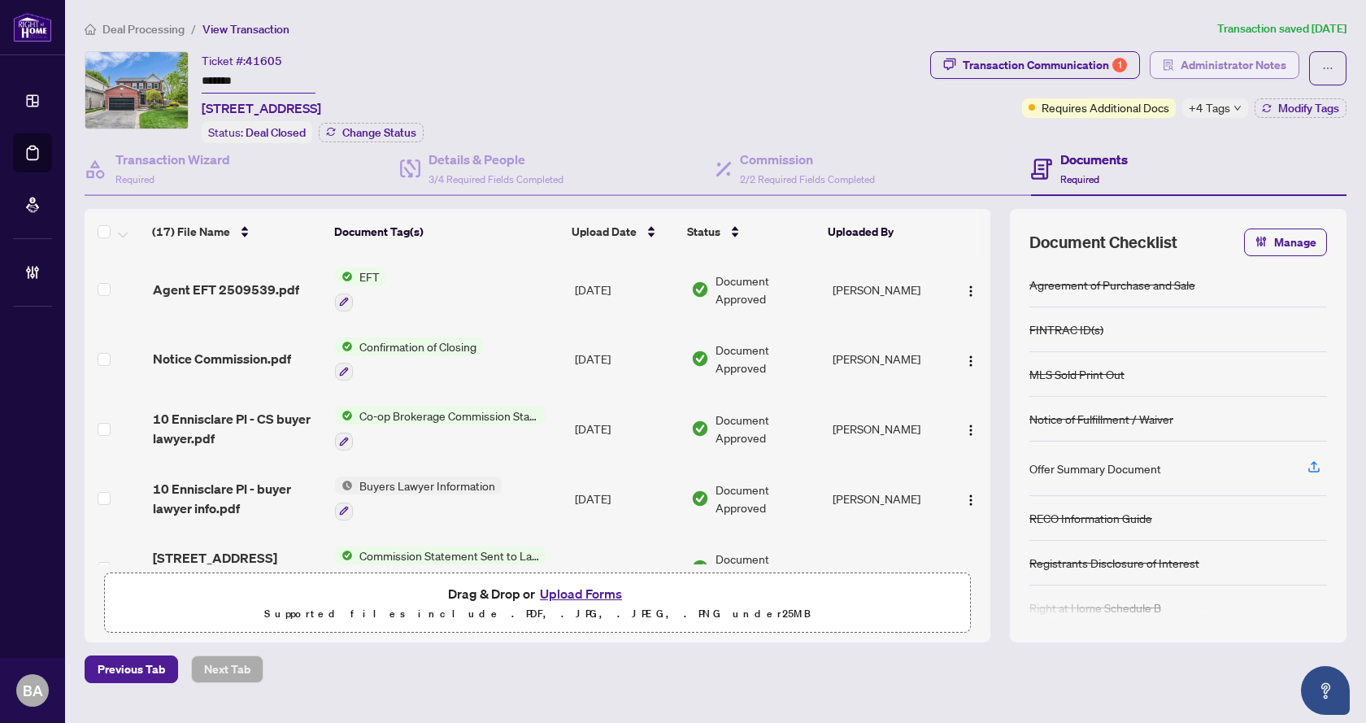
click at [1234, 72] on span "Administrator Notes" at bounding box center [1233, 65] width 106 height 26
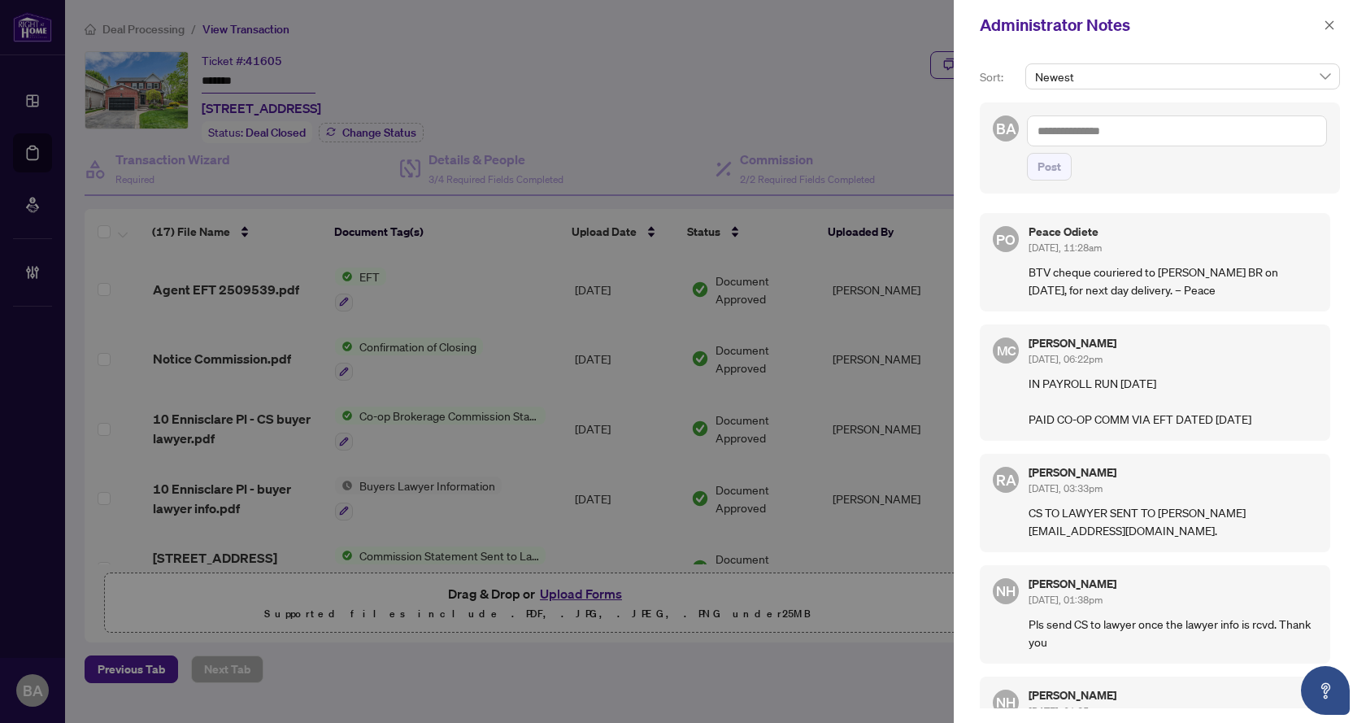
click at [1163, 142] on textarea at bounding box center [1177, 130] width 300 height 31
type textarea "**********"
click at [1056, 172] on span "Post" at bounding box center [1049, 167] width 24 height 26
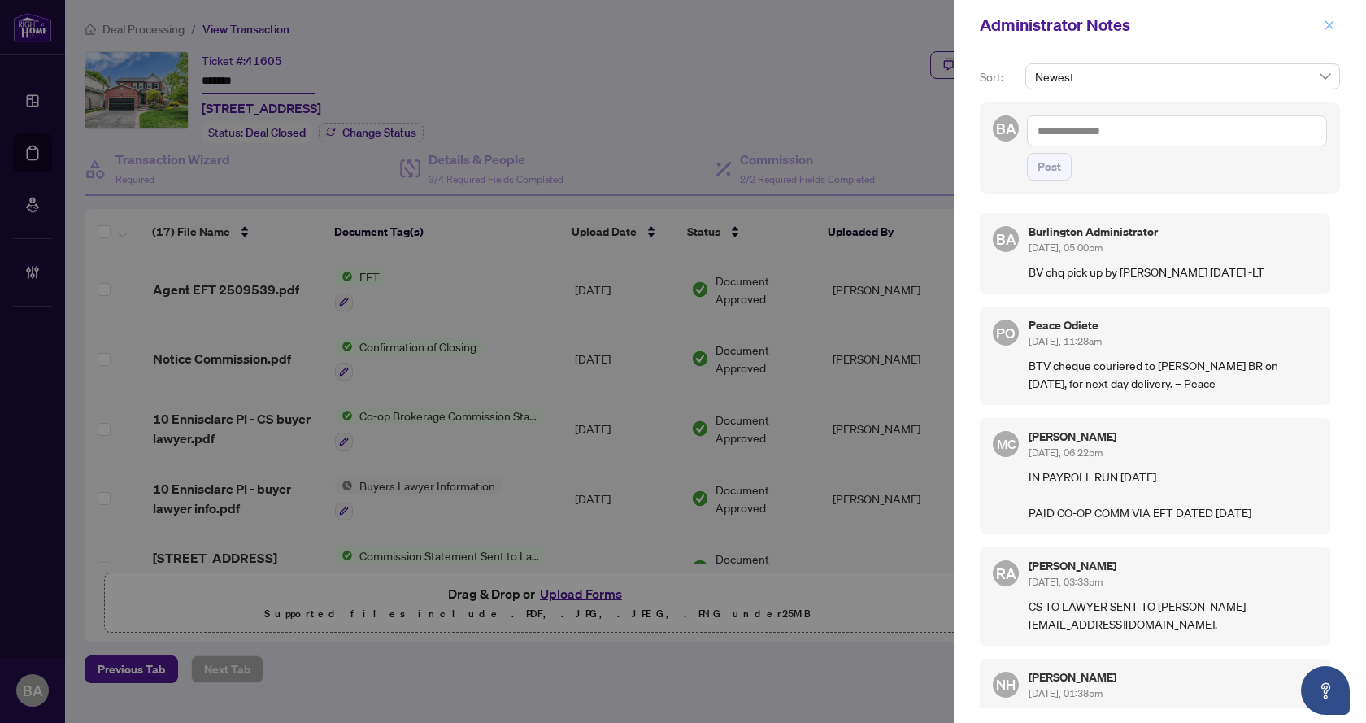
click at [1331, 24] on icon "close" at bounding box center [1329, 24] width 9 height 9
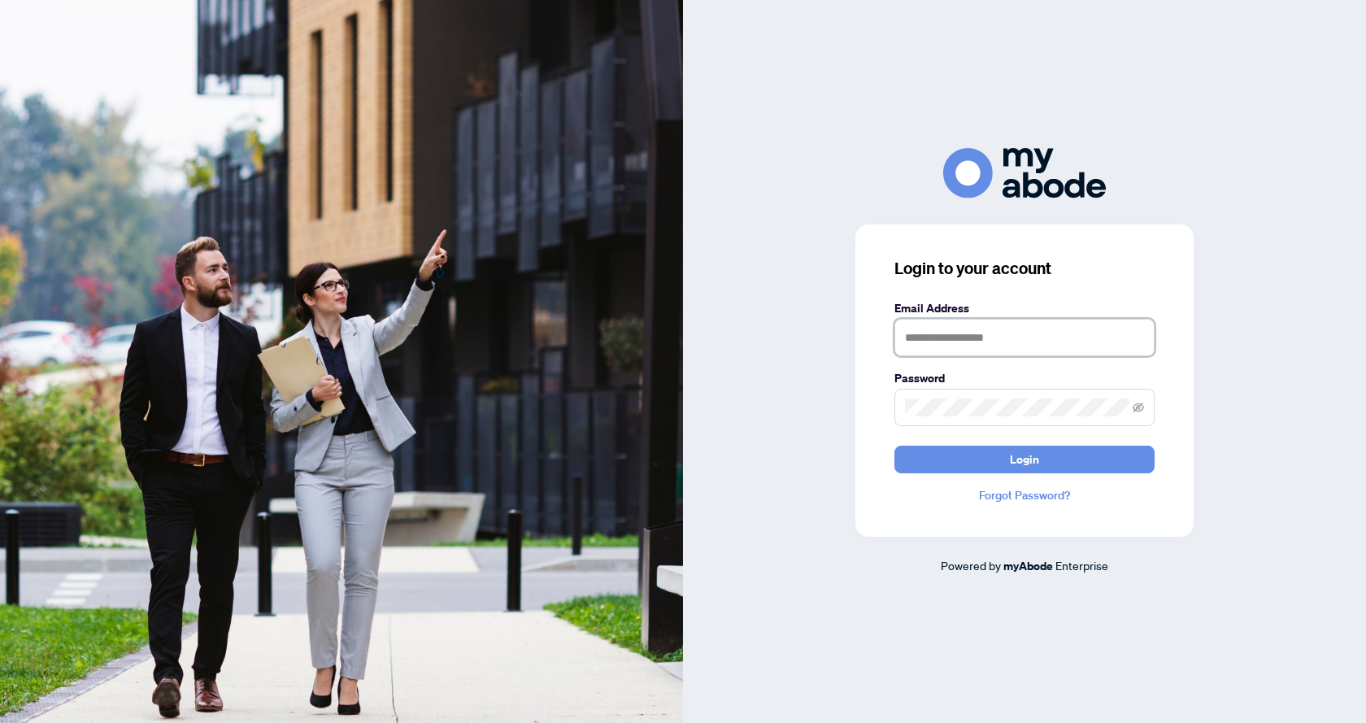
click at [972, 352] on input "text" at bounding box center [1024, 337] width 260 height 37
type input "**********"
click at [894, 445] on button "Login" at bounding box center [1024, 459] width 260 height 28
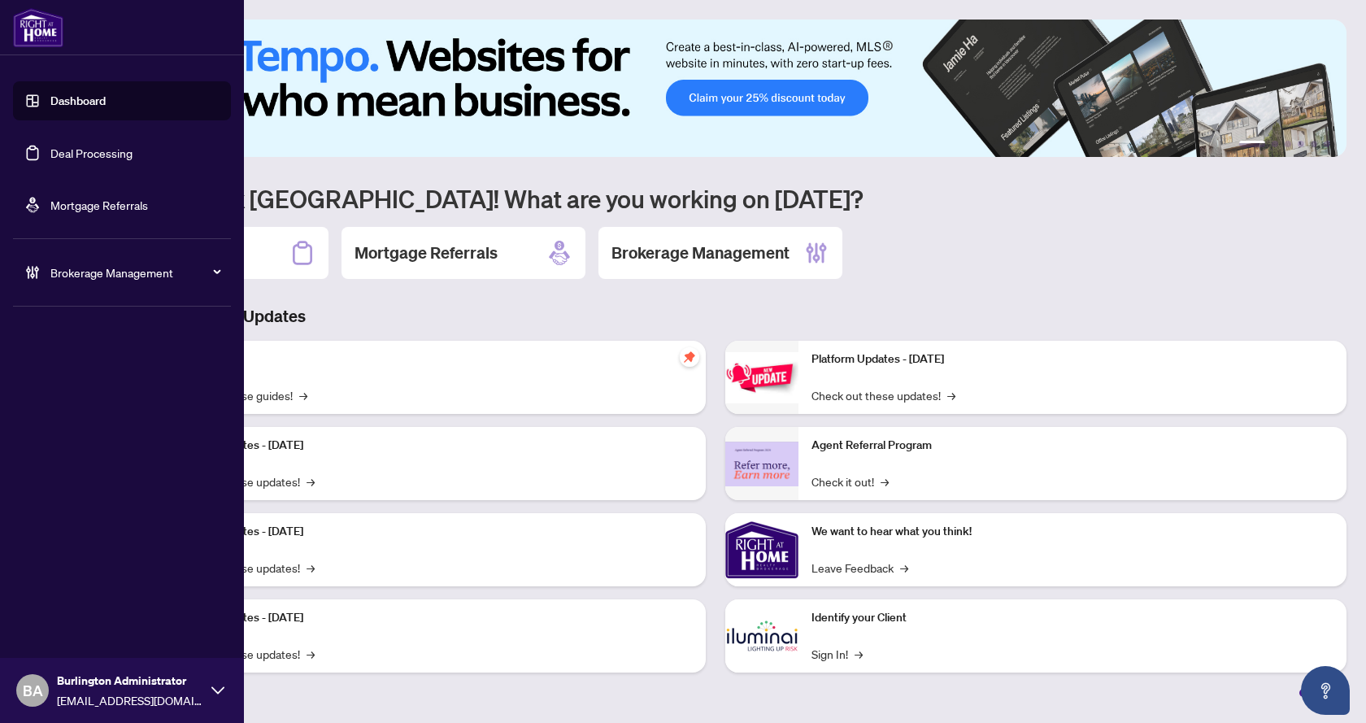
click at [105, 160] on link "Deal Processing" at bounding box center [91, 152] width 82 height 15
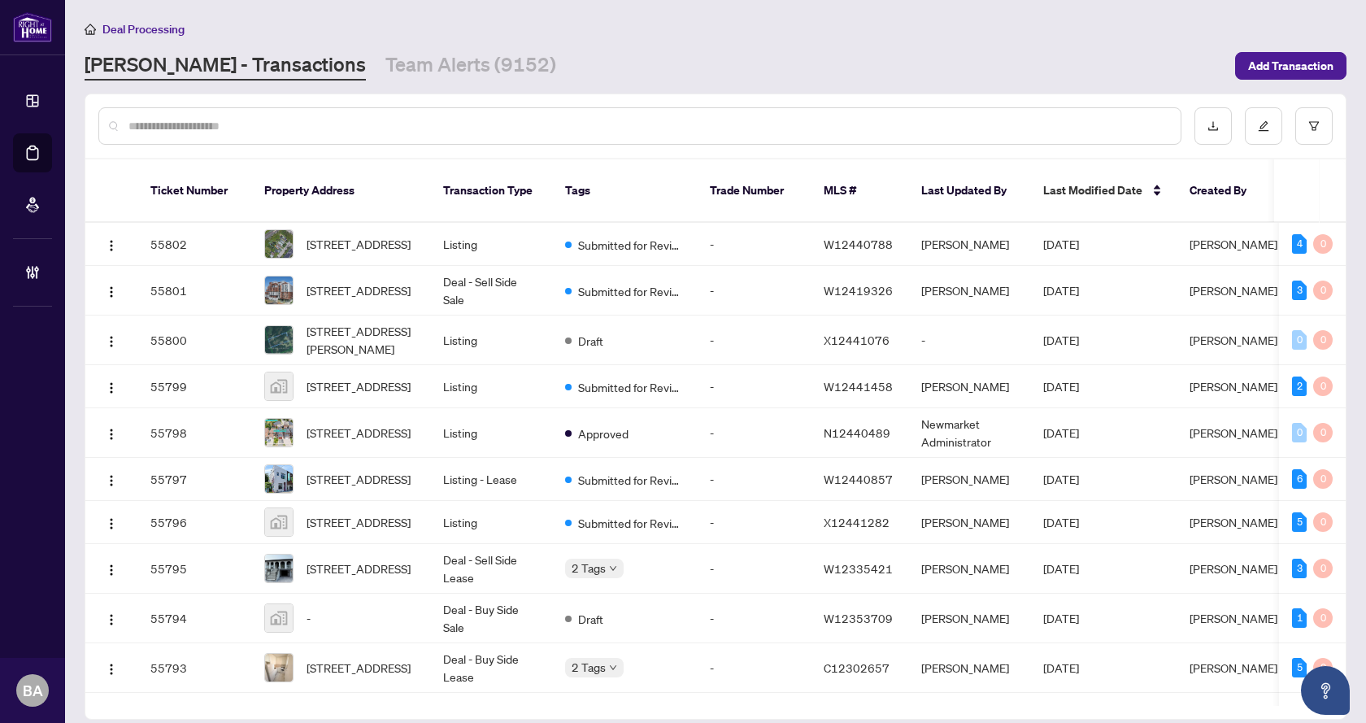
click at [374, 47] on div "Deal Processing [PERSON_NAME] - Transactions Team Alerts (9152) Add Transaction" at bounding box center [715, 50] width 1261 height 61
click at [385, 68] on link "Team Alerts (9152)" at bounding box center [470, 65] width 171 height 29
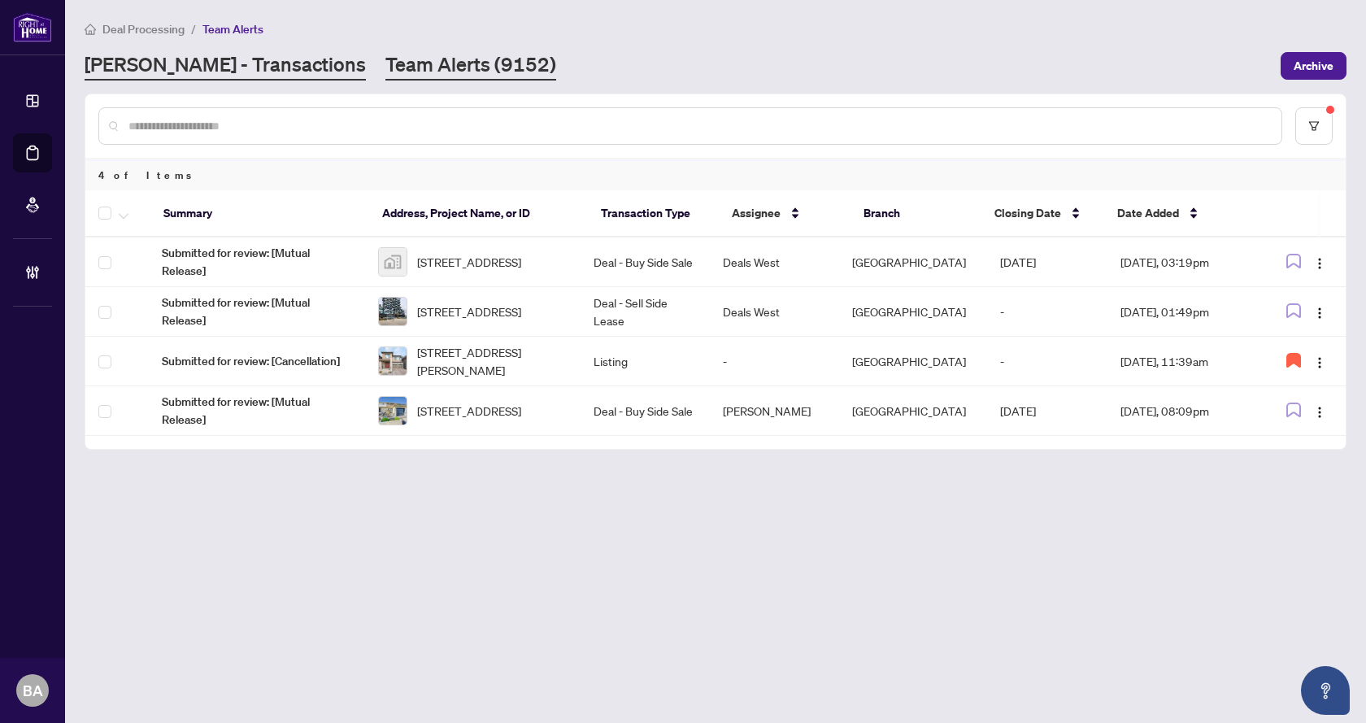
click at [171, 76] on link "[PERSON_NAME] - Transactions" at bounding box center [225, 65] width 281 height 29
